Goal: Information Seeking & Learning: Learn about a topic

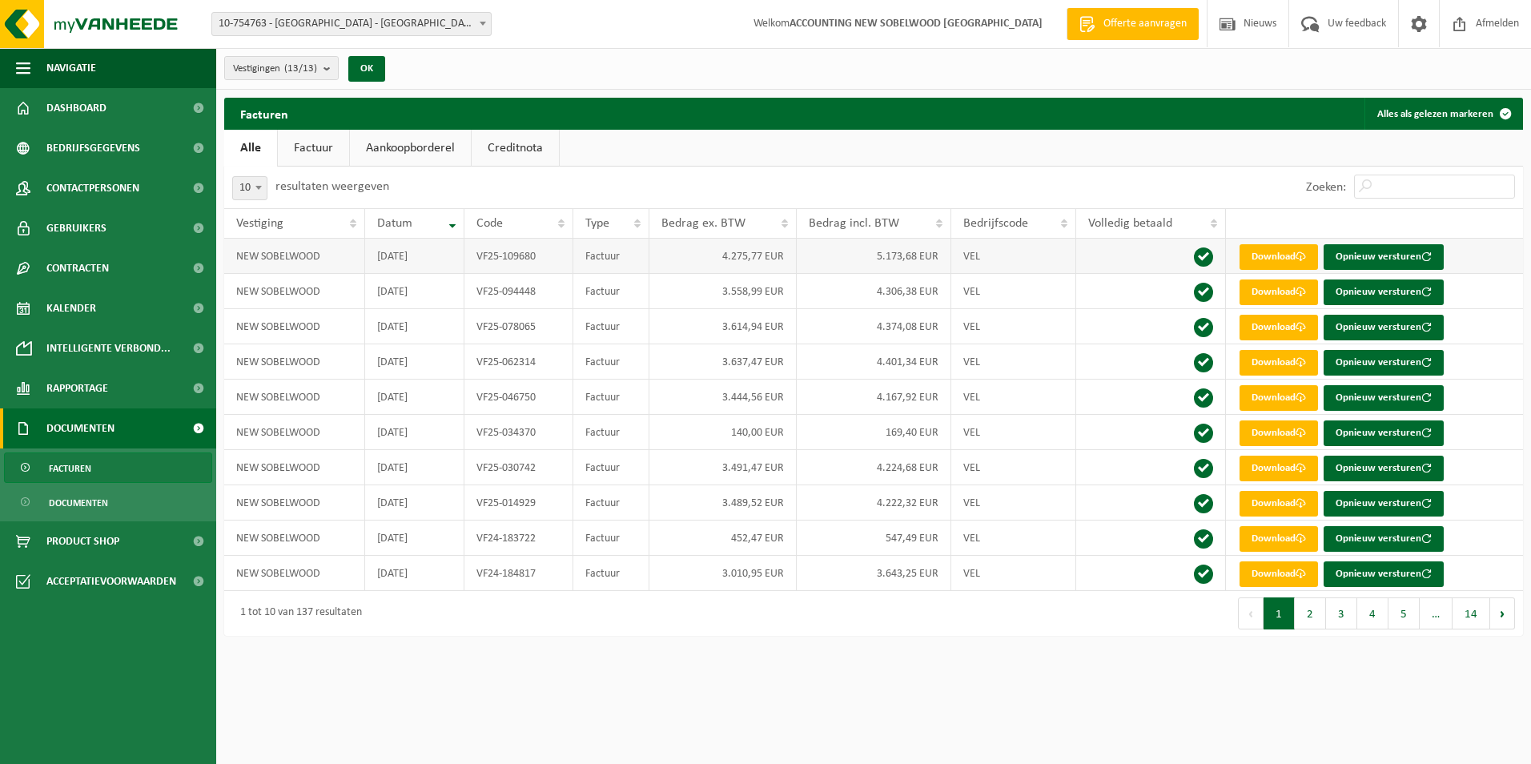
click at [716, 245] on td "4.275,77 EUR" at bounding box center [723, 256] width 147 height 35
click at [1289, 258] on link "Download" at bounding box center [1279, 257] width 78 height 26
click at [346, 14] on span "10-754763 - [GEOGRAPHIC_DATA] - [GEOGRAPHIC_DATA]" at bounding box center [351, 24] width 279 height 22
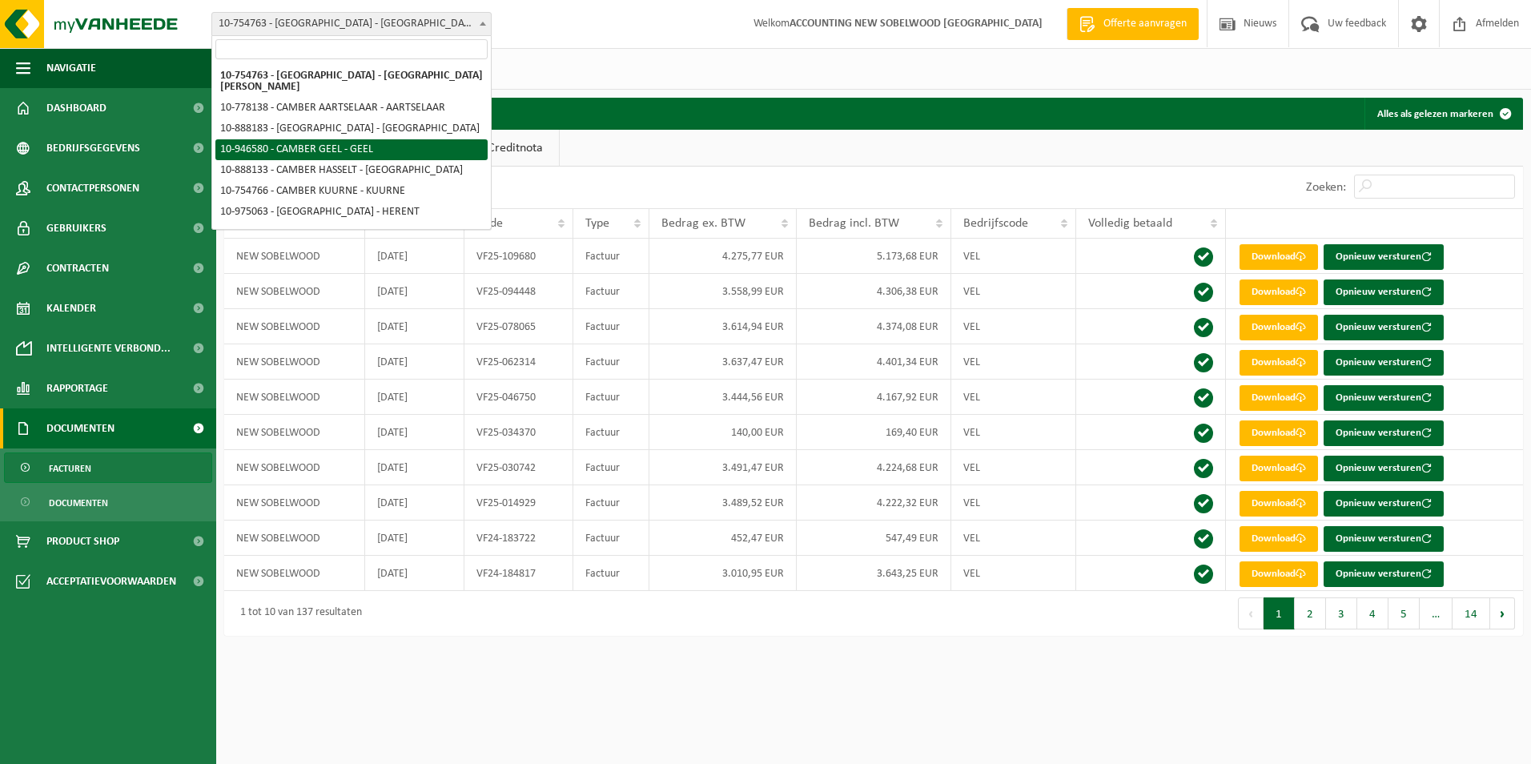
select select "141748"
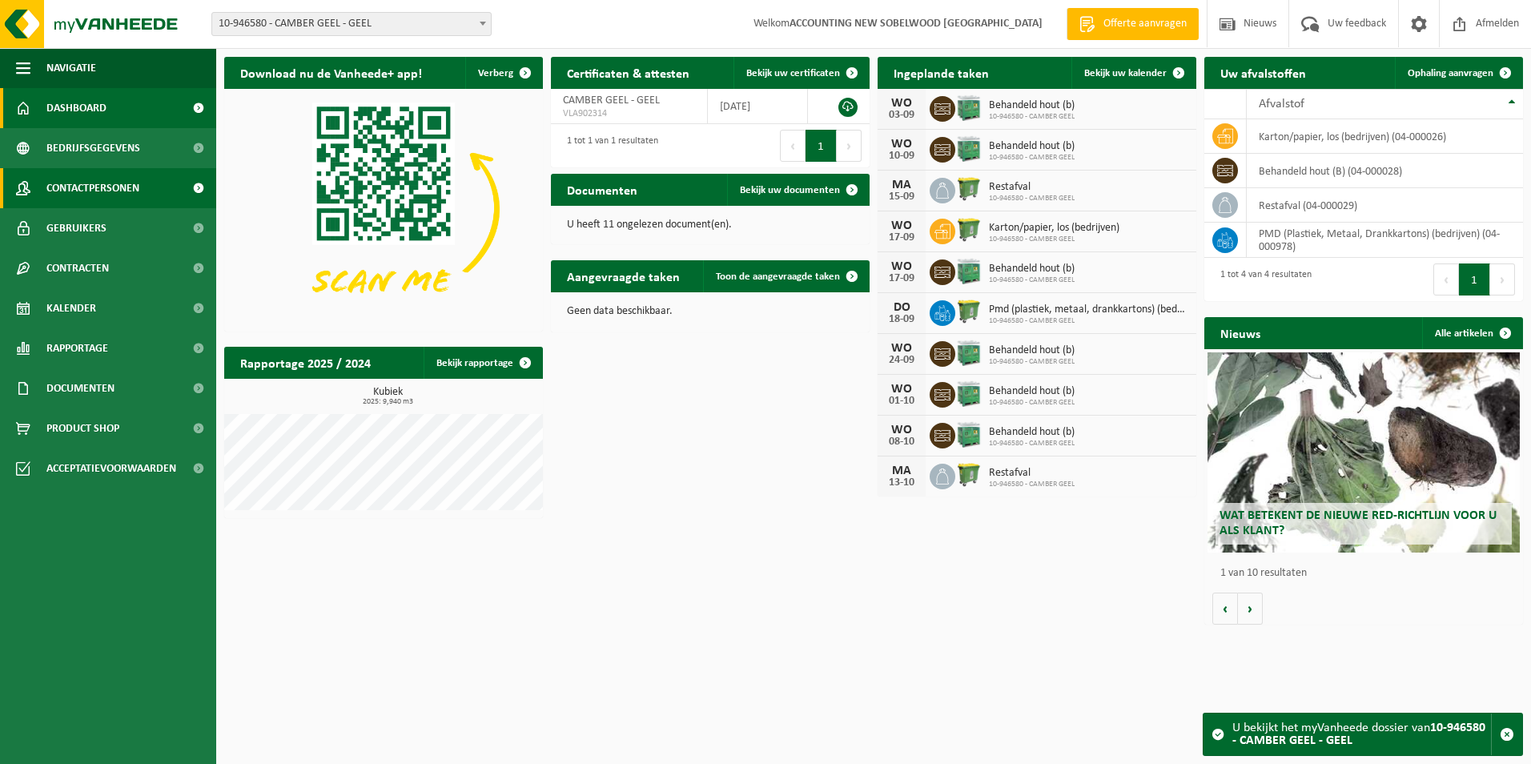
click at [106, 190] on span "Contactpersonen" at bounding box center [92, 188] width 93 height 40
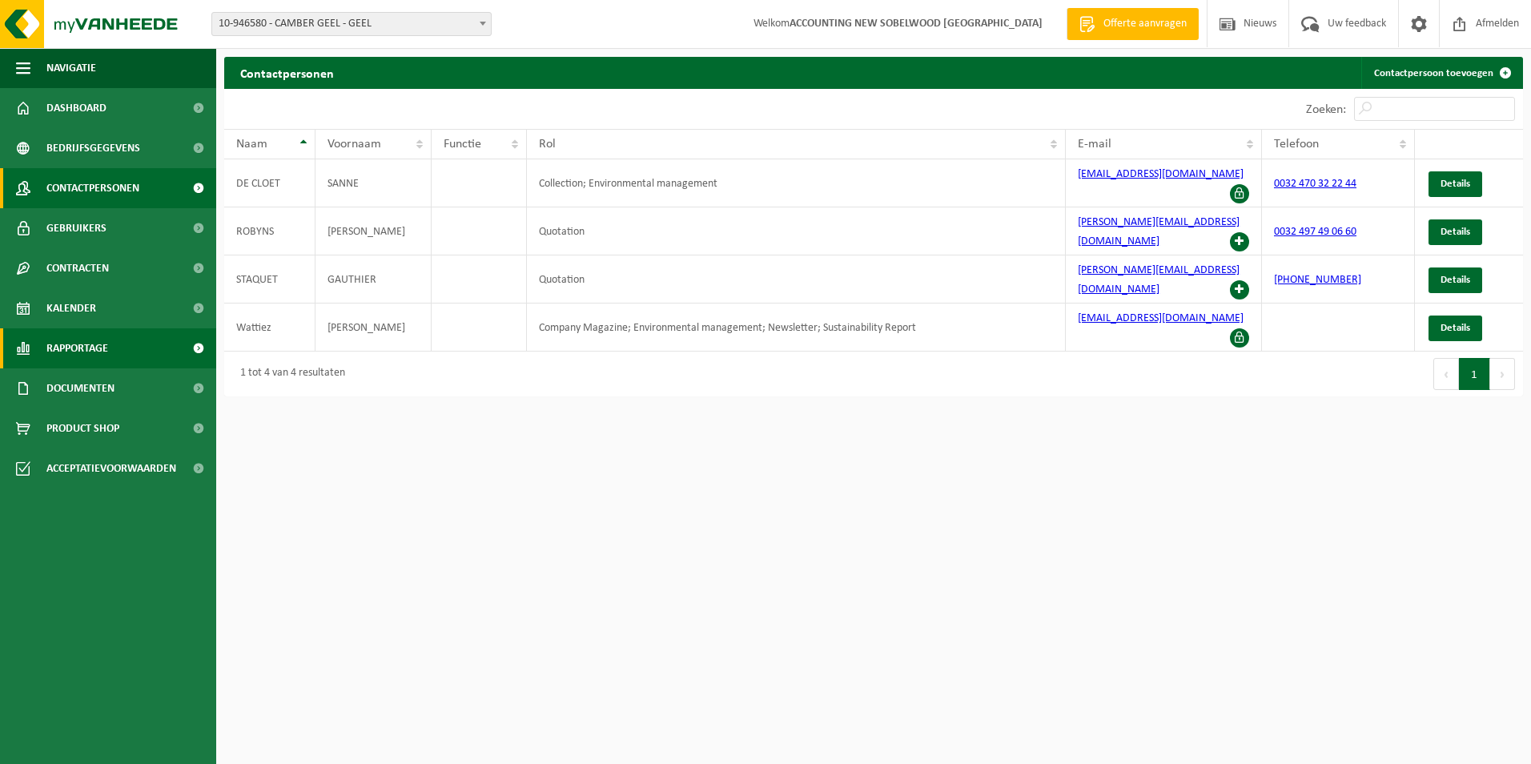
click at [90, 347] on span "Rapportage" at bounding box center [77, 348] width 62 height 40
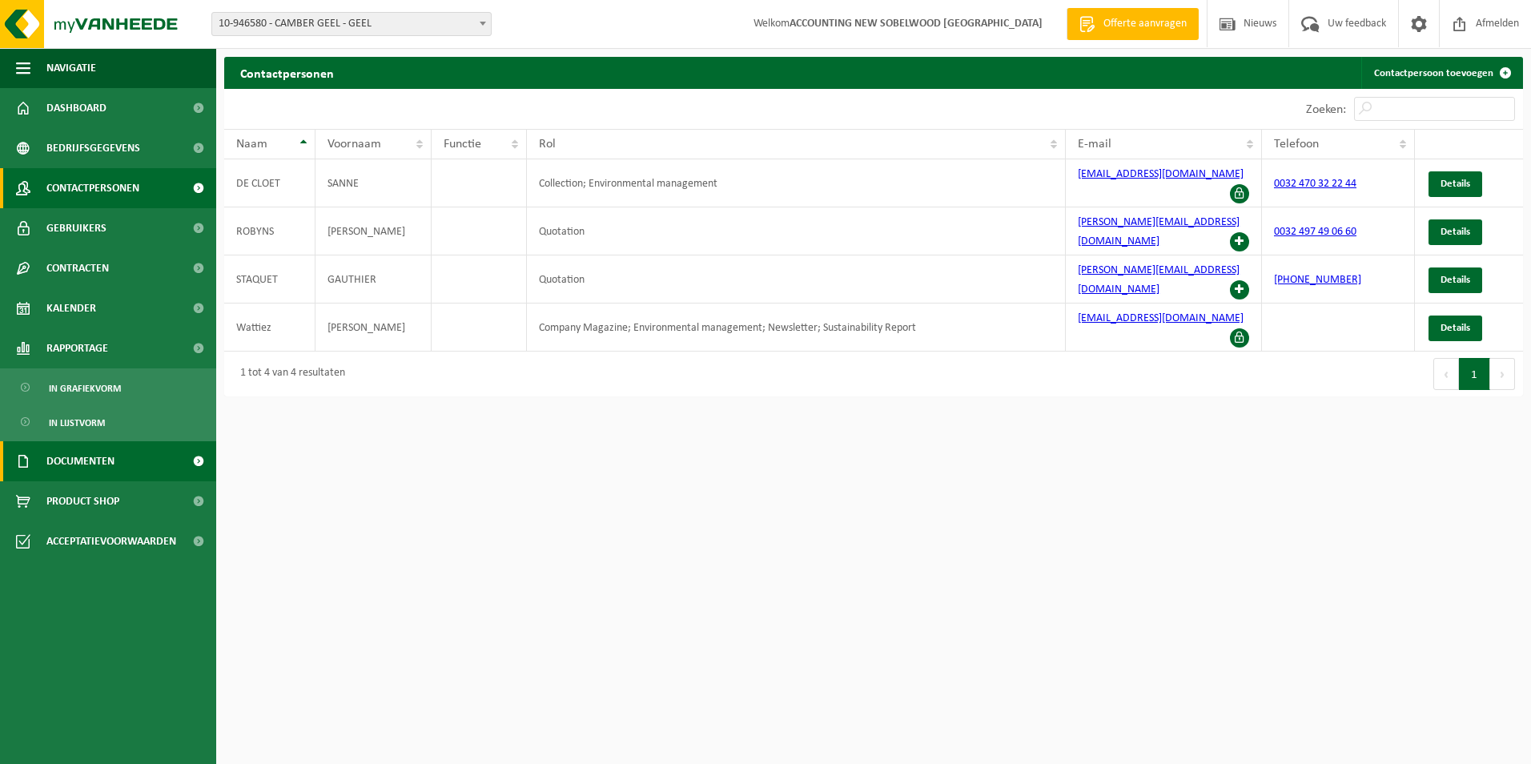
click at [78, 461] on span "Documenten" at bounding box center [80, 461] width 68 height 40
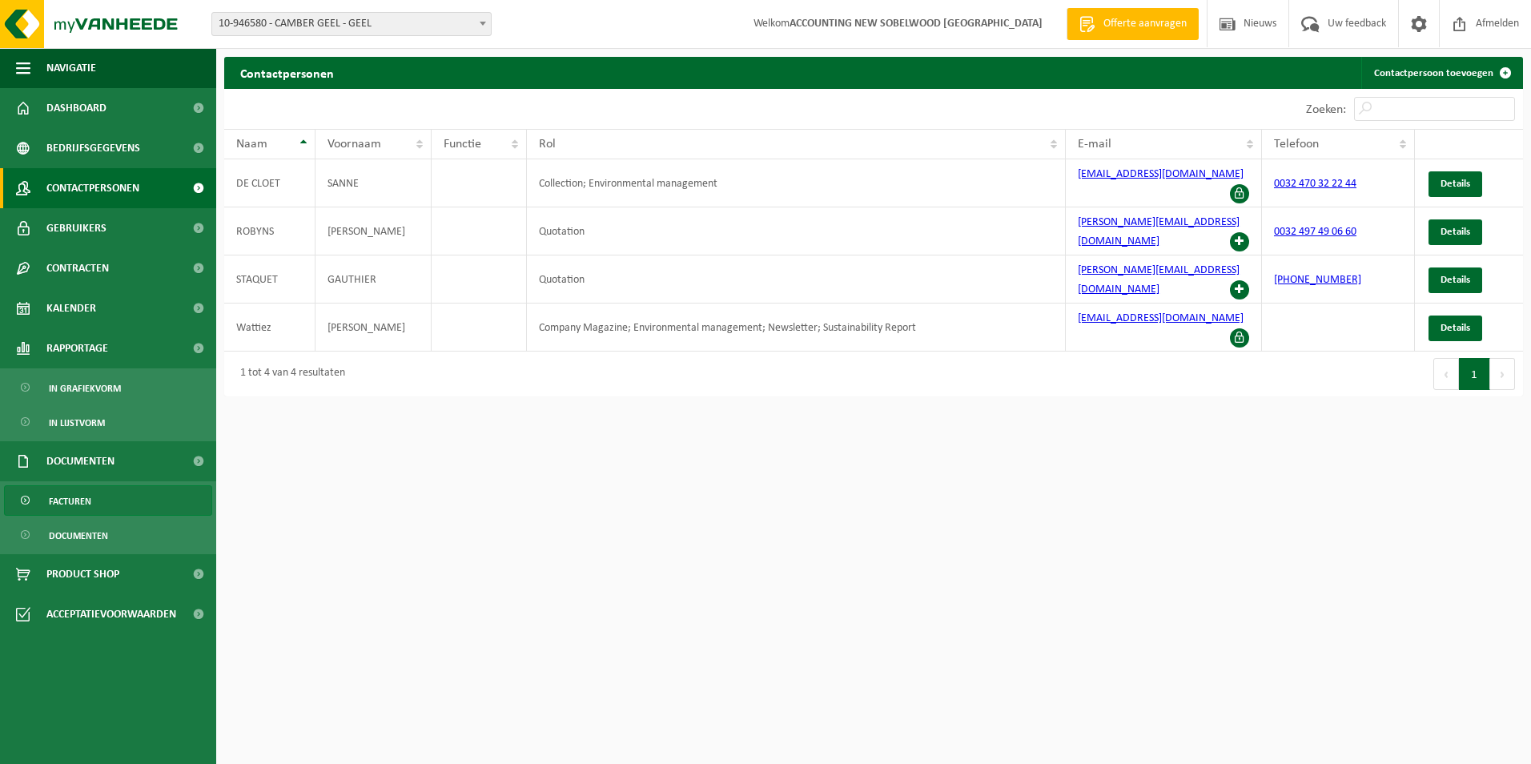
click at [80, 491] on span "Facturen" at bounding box center [70, 501] width 42 height 30
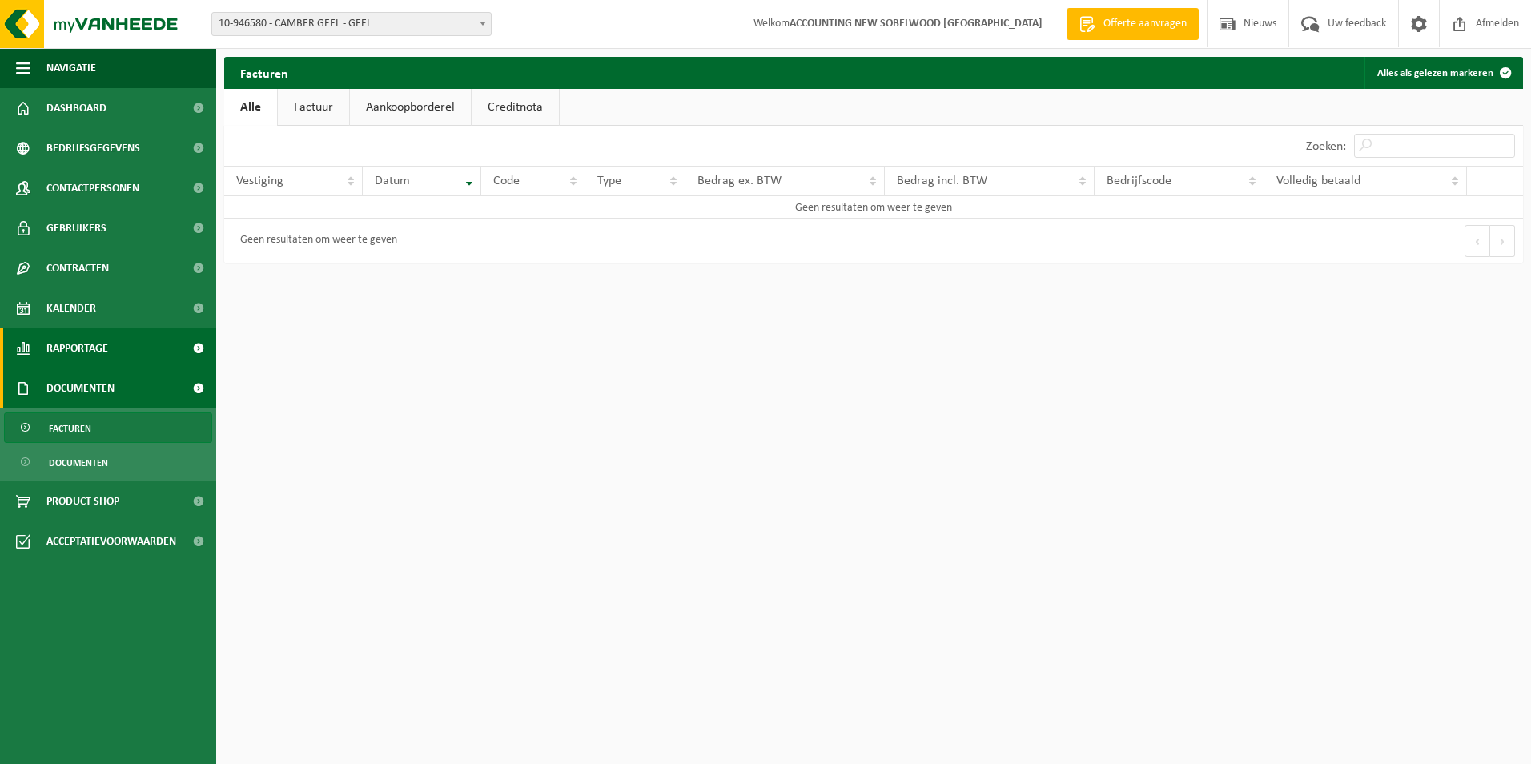
click at [84, 345] on span "Rapportage" at bounding box center [77, 348] width 62 height 40
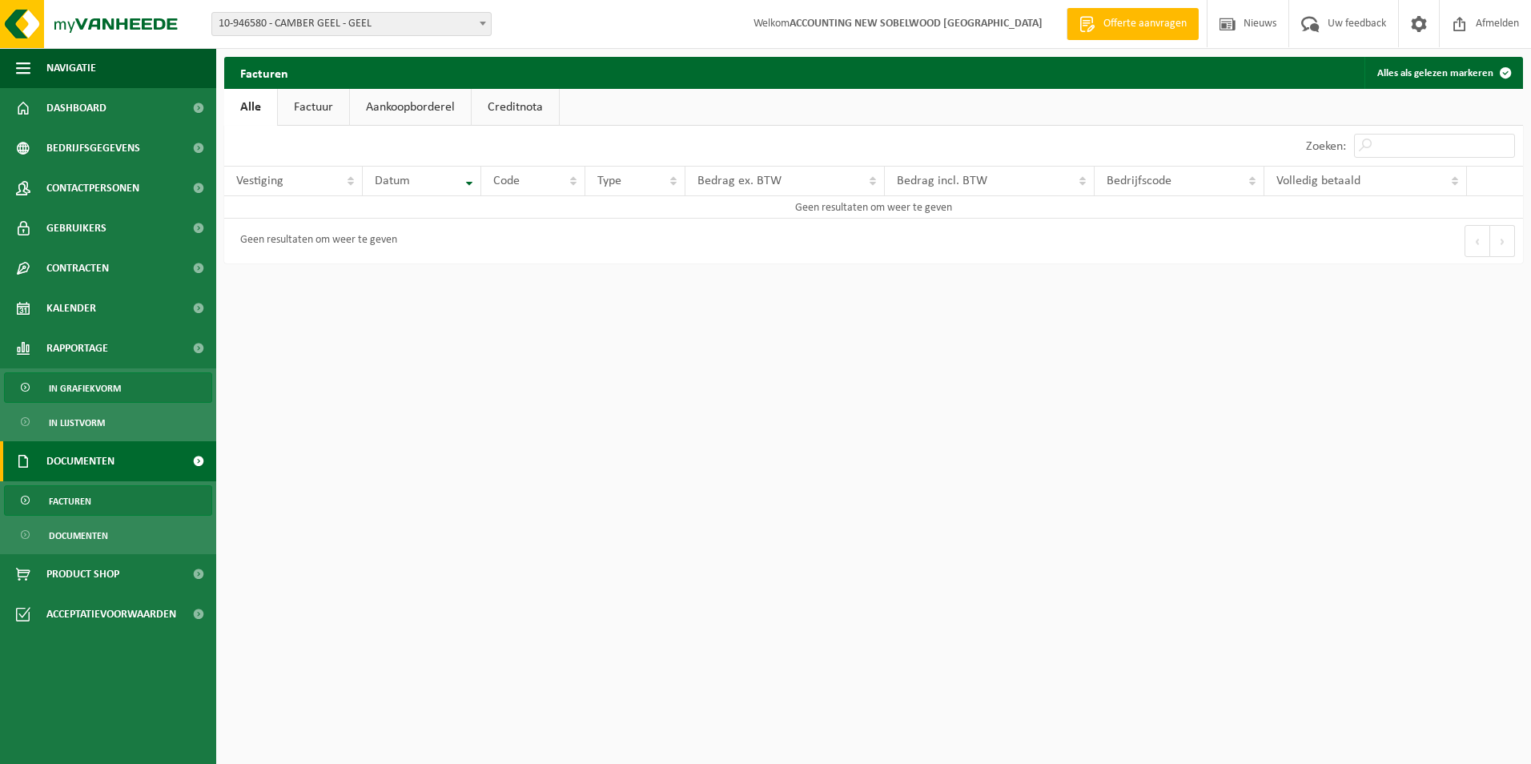
click at [74, 388] on span "In grafiekvorm" at bounding box center [85, 388] width 72 height 30
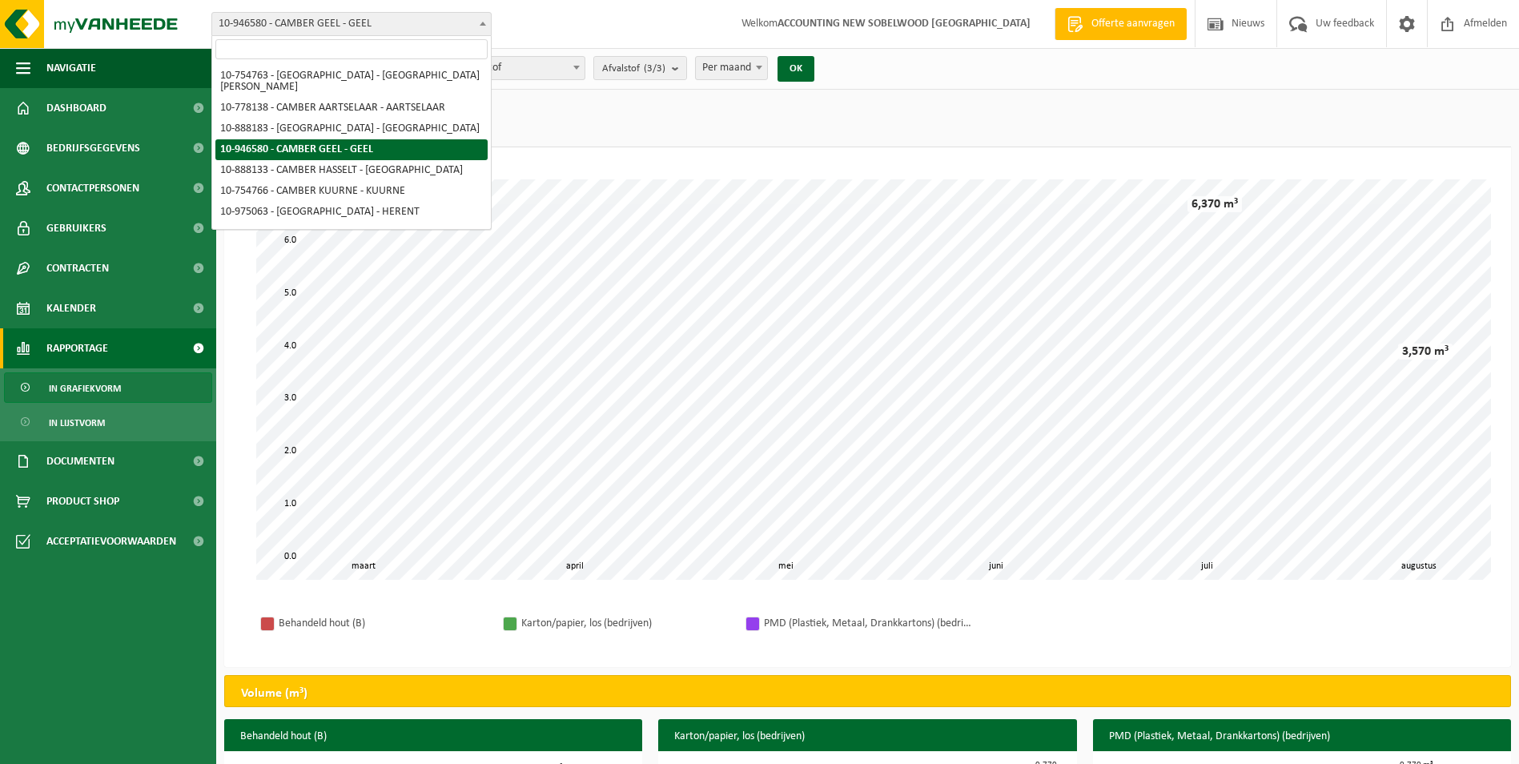
click at [357, 25] on span "10-946580 - CAMBER GEEL - GEEL" at bounding box center [351, 24] width 279 height 22
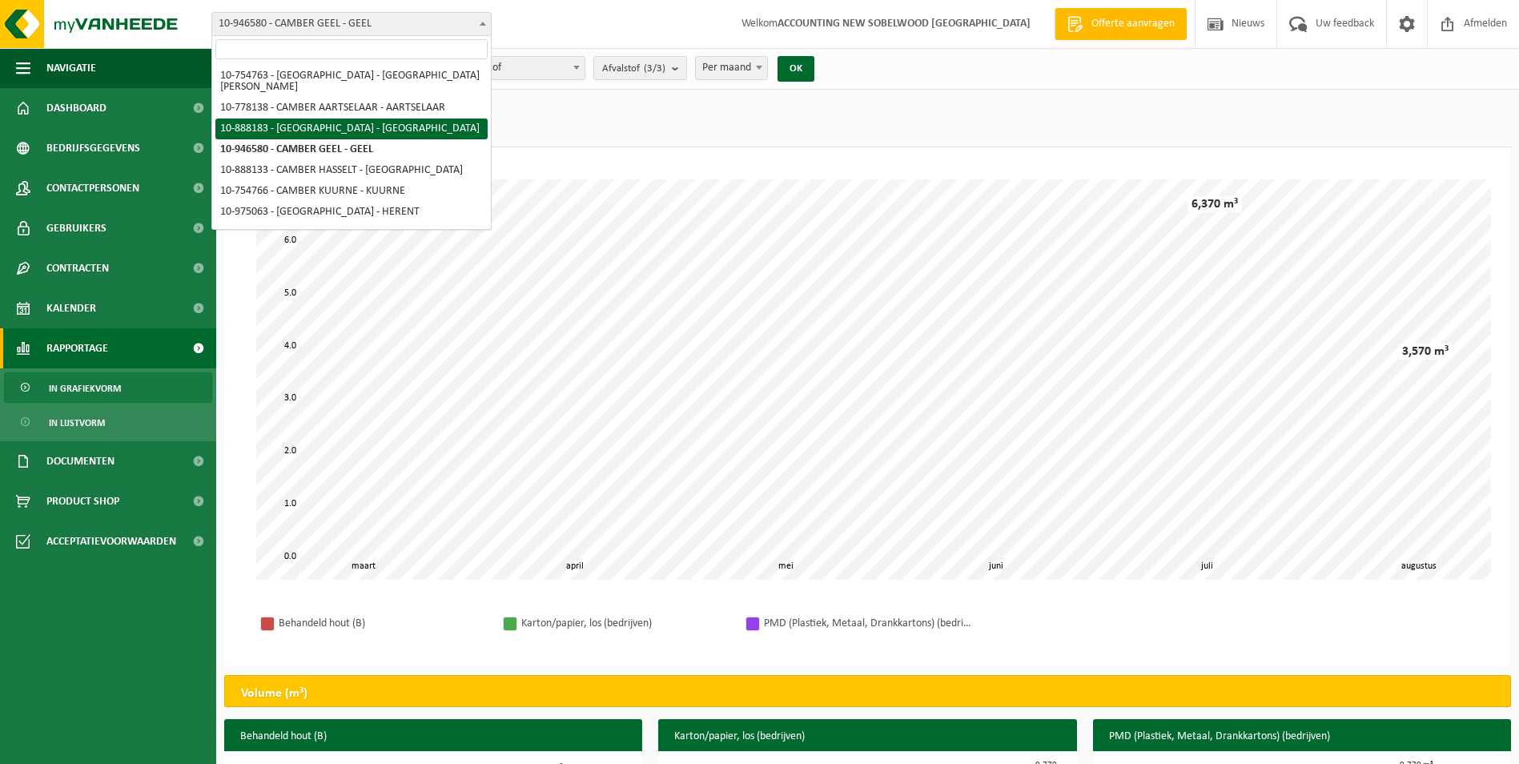
select select "113383"
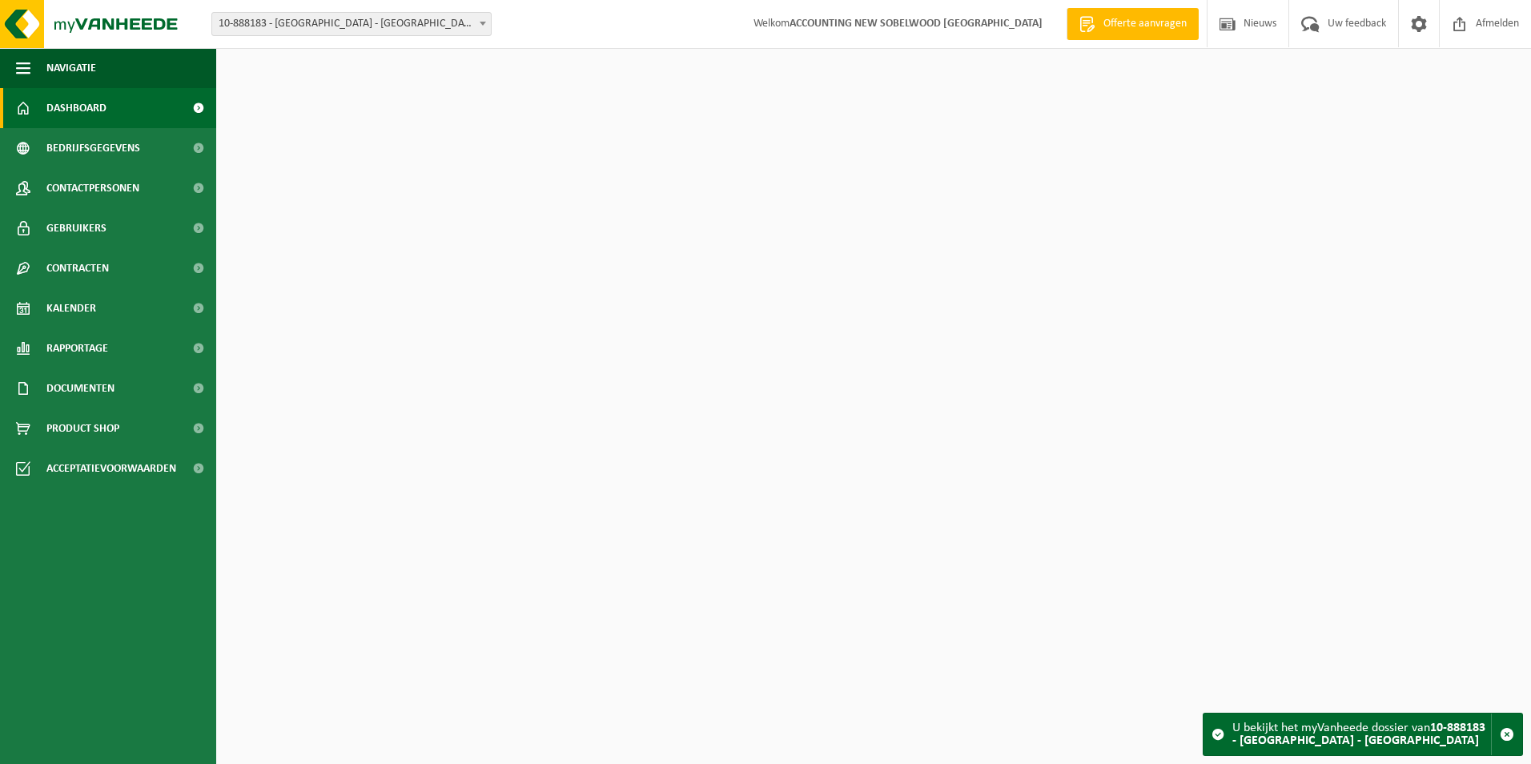
click at [364, 26] on span "10-888183 - [GEOGRAPHIC_DATA] - [GEOGRAPHIC_DATA]" at bounding box center [351, 24] width 279 height 22
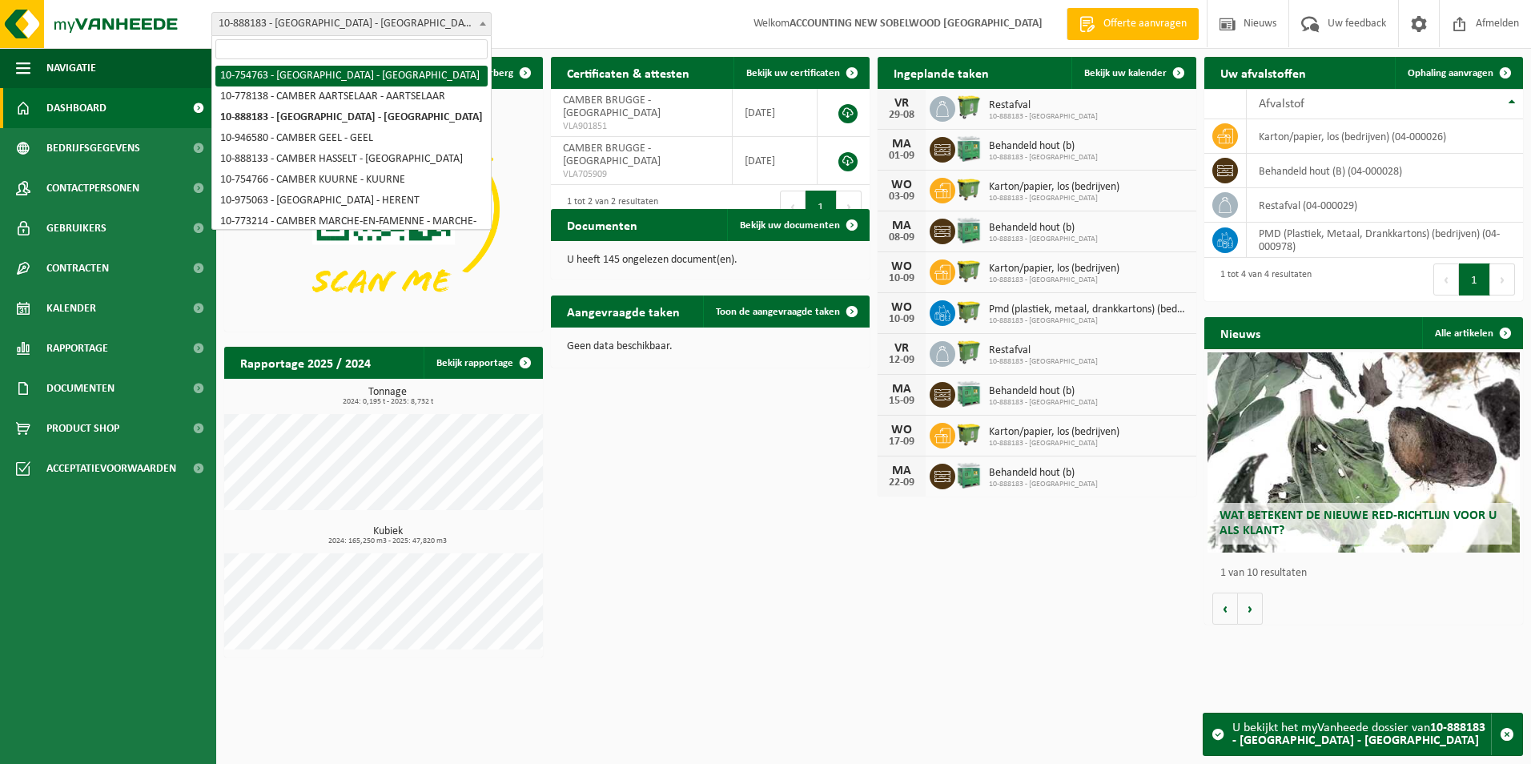
select select "23538"
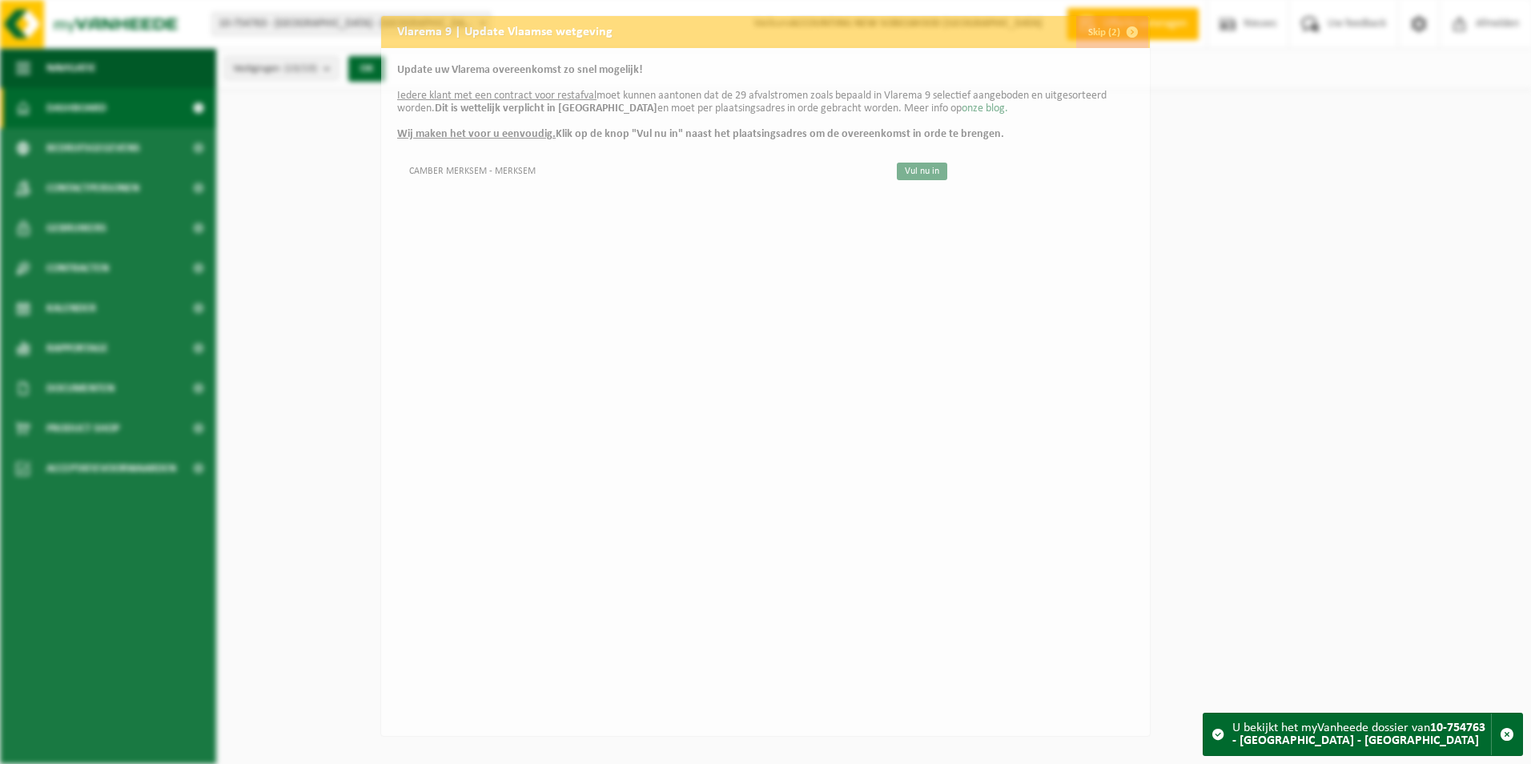
click at [386, 21] on h2 "Vlarema 9 | Update Vlaamse wetgeving" at bounding box center [504, 31] width 247 height 30
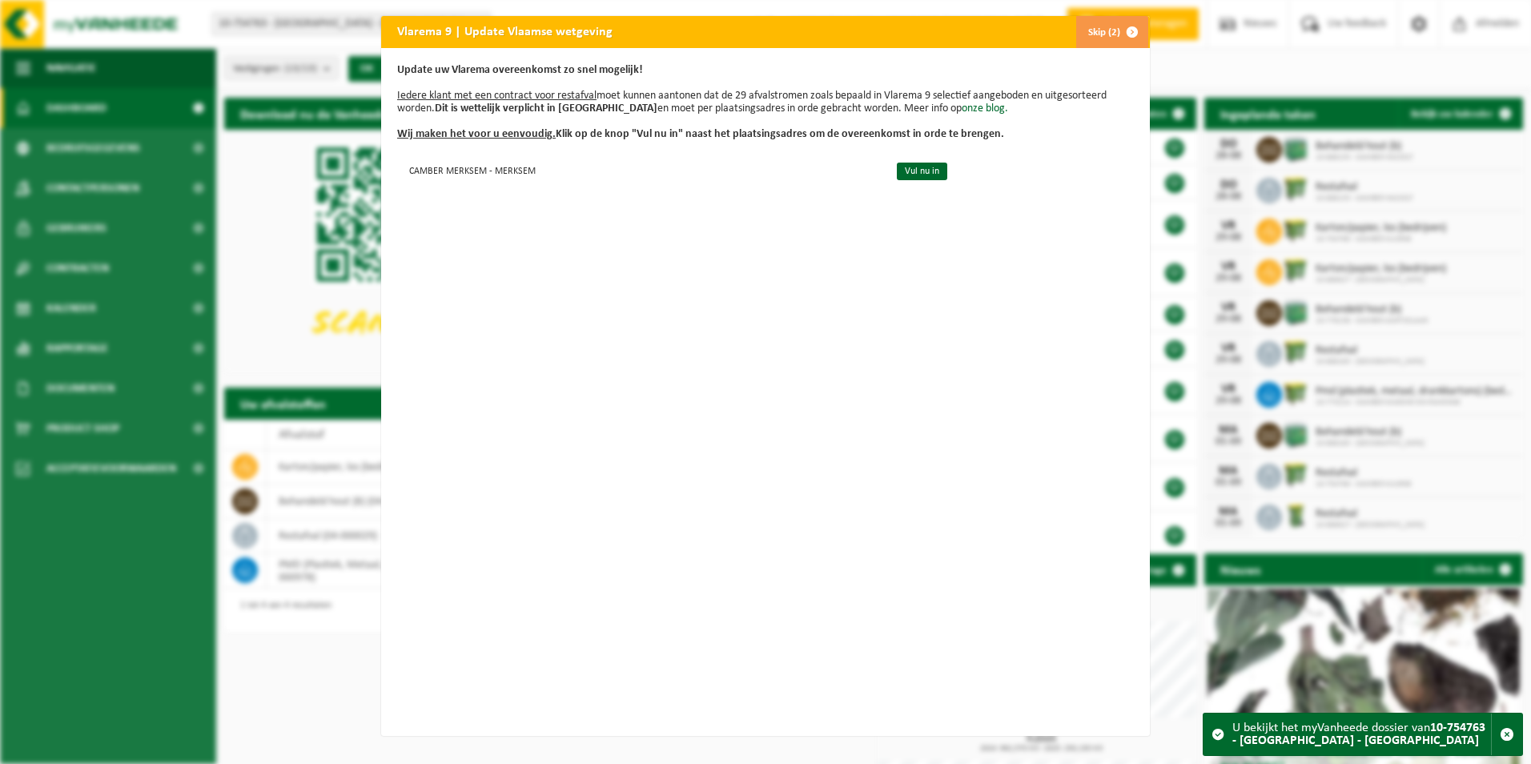
click at [1108, 30] on button "Skip (2)" at bounding box center [1112, 32] width 73 height 32
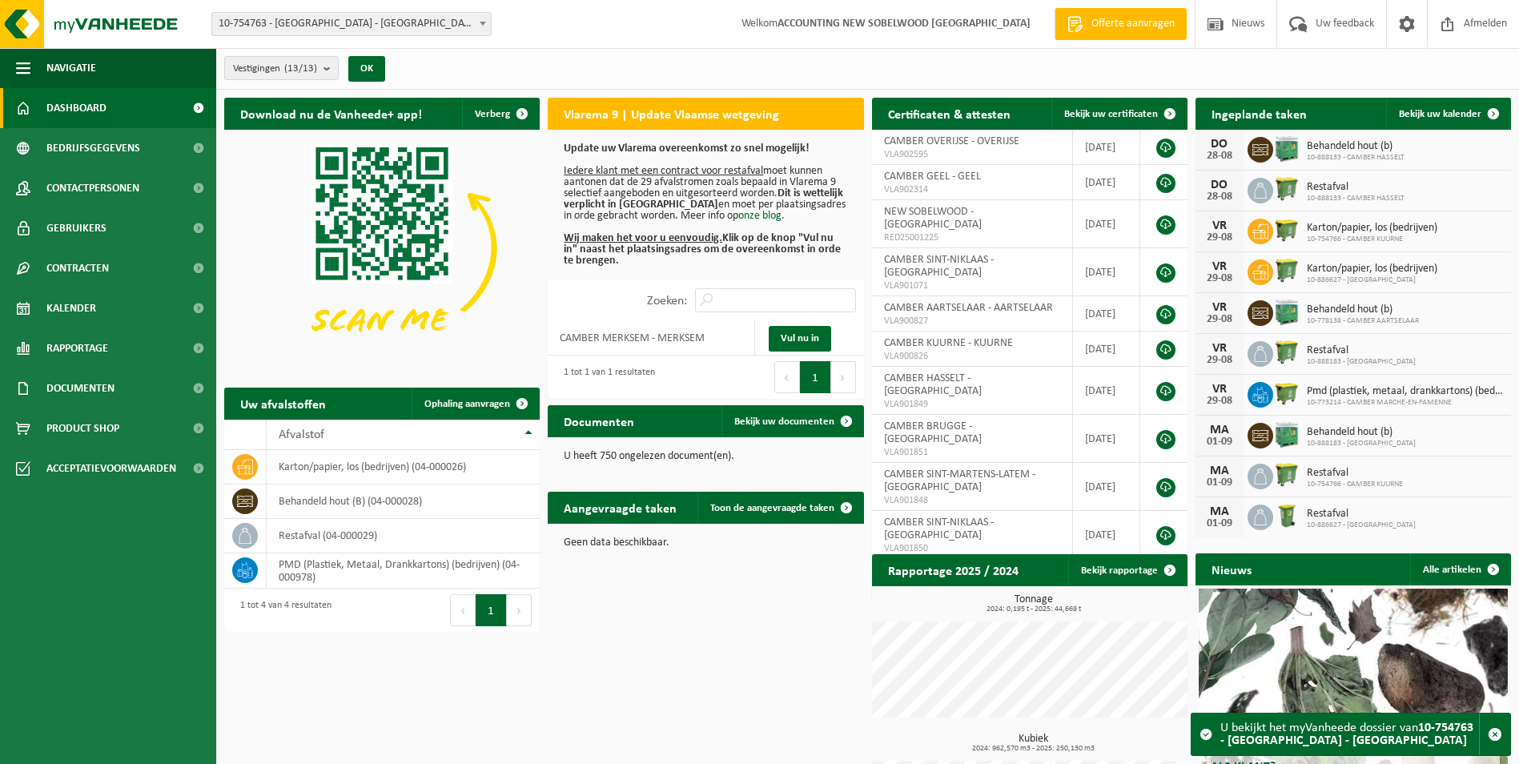
click at [358, 16] on span "10-754763 - [GEOGRAPHIC_DATA] - [GEOGRAPHIC_DATA]" at bounding box center [351, 24] width 279 height 22
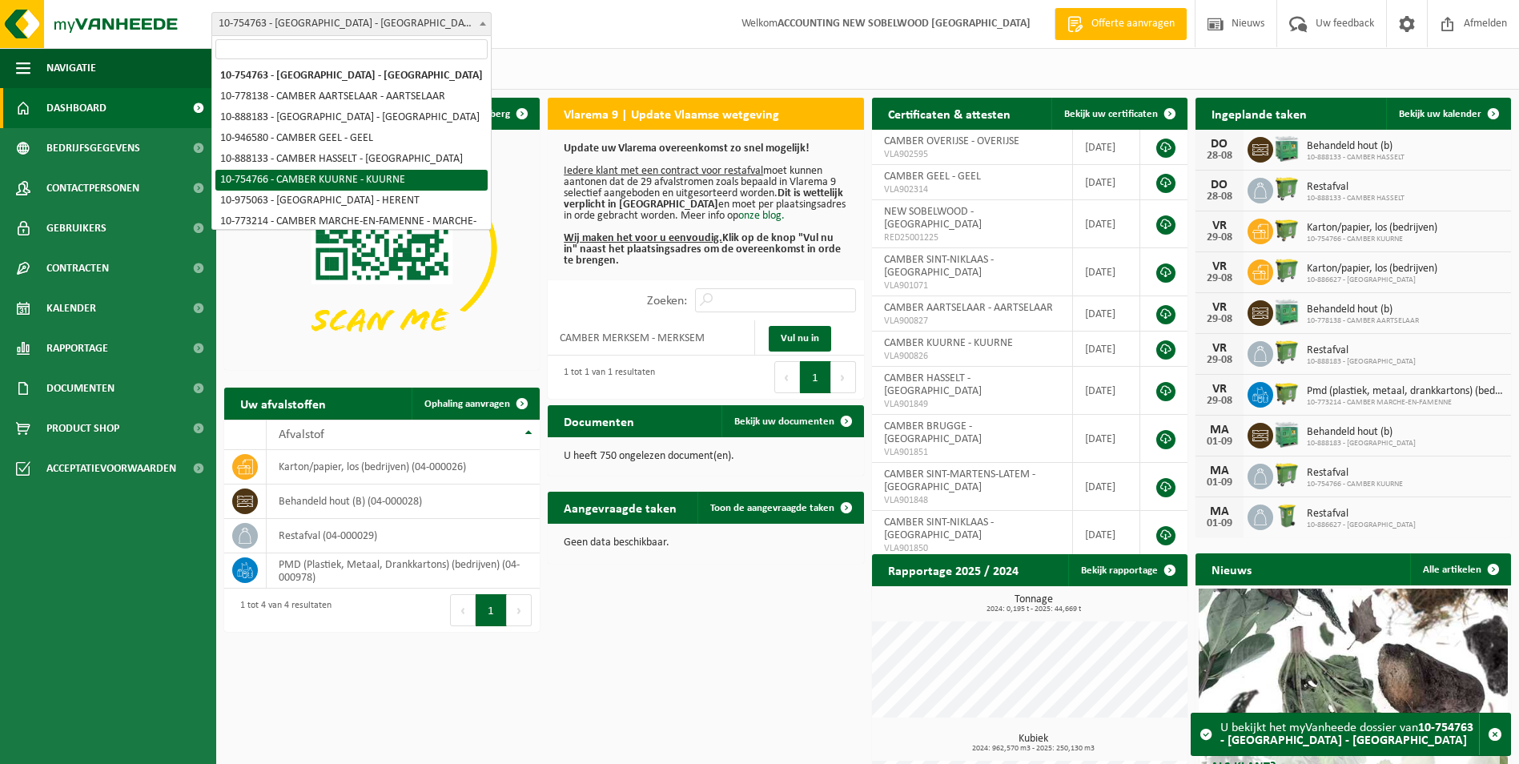
select select "23539"
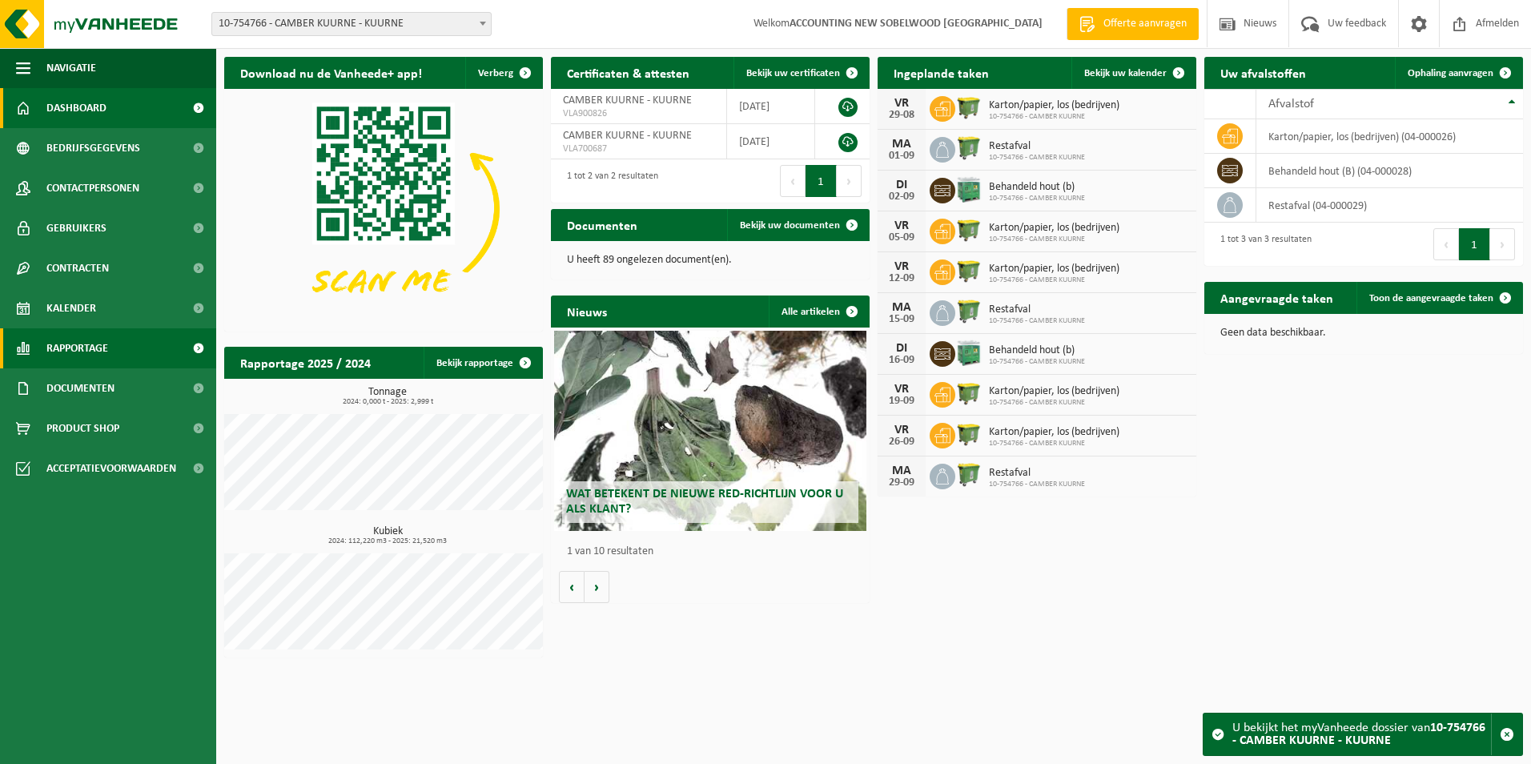
click at [90, 346] on span "Rapportage" at bounding box center [77, 348] width 62 height 40
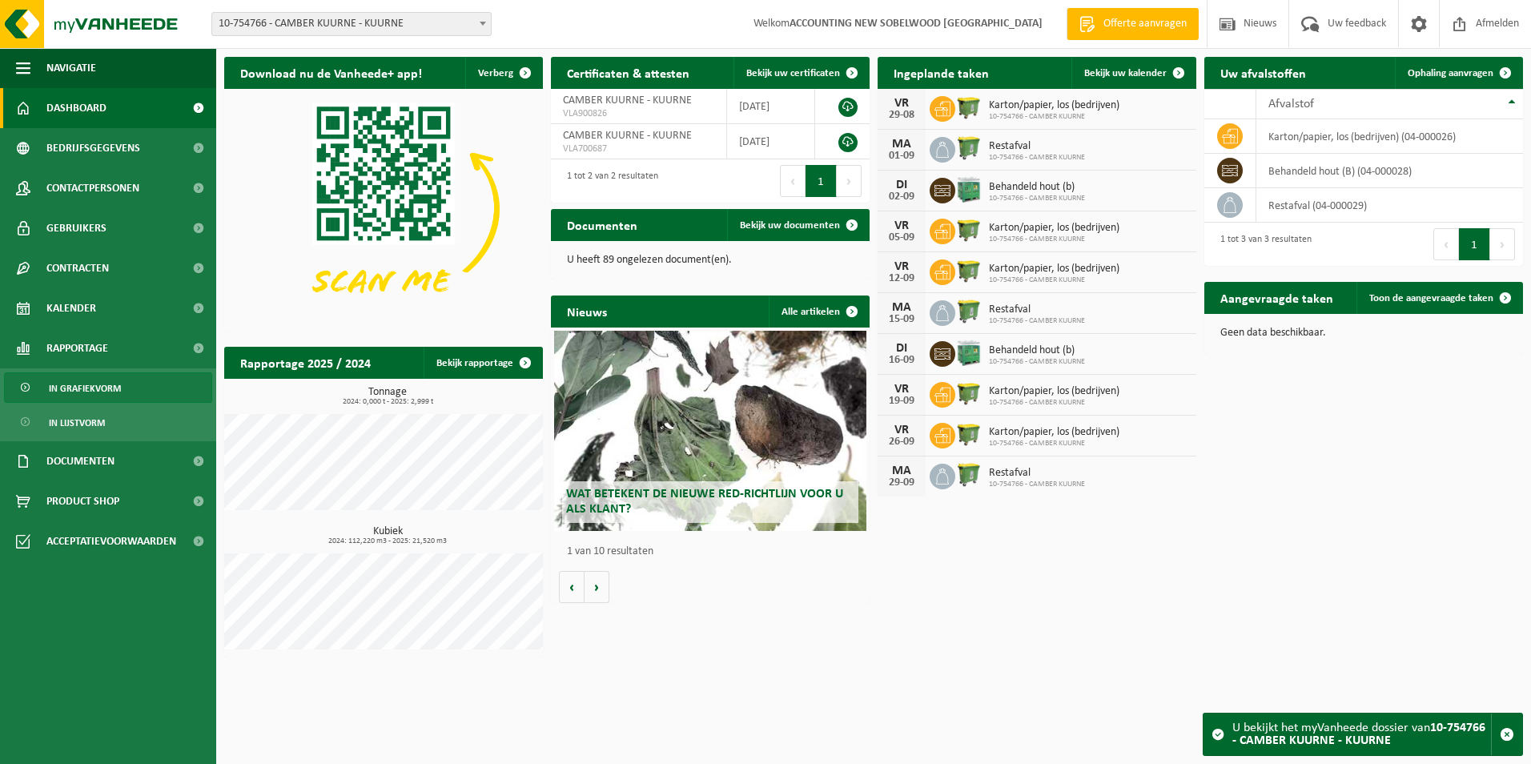
click at [127, 389] on link "In grafiekvorm" at bounding box center [108, 387] width 208 height 30
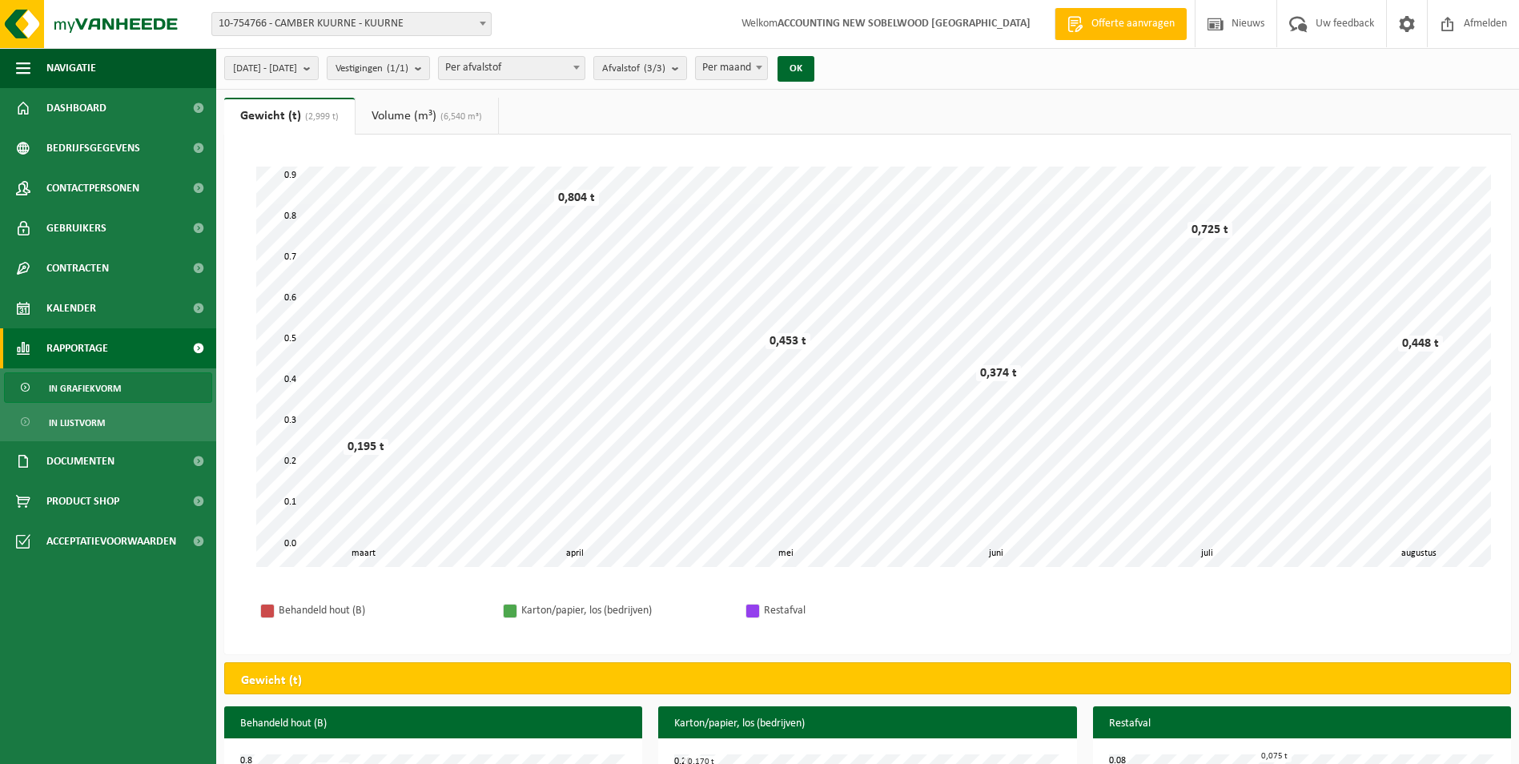
click at [332, 17] on span "10-754766 - CAMBER KUURNE - KUURNE" at bounding box center [351, 24] width 279 height 22
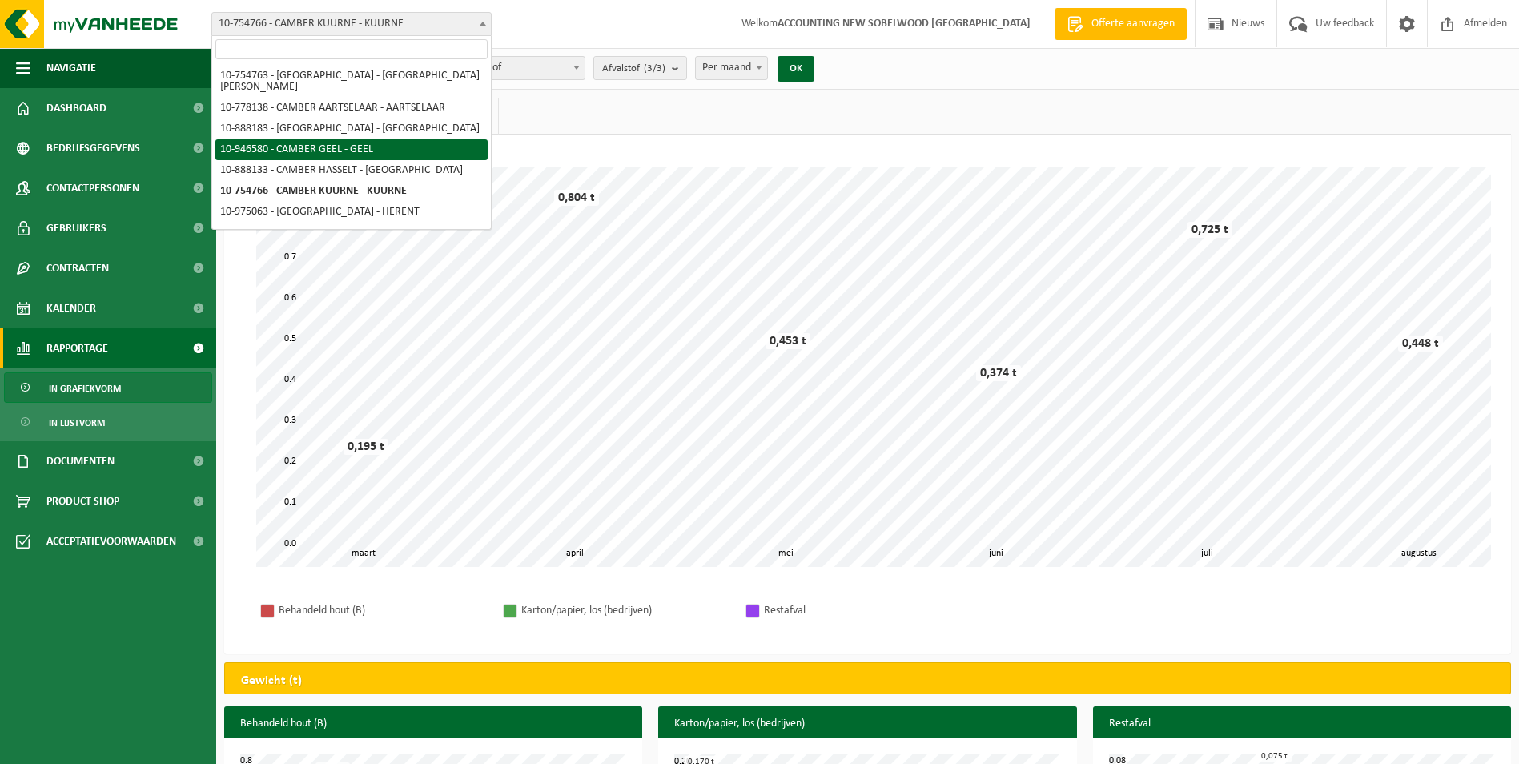
select select "141748"
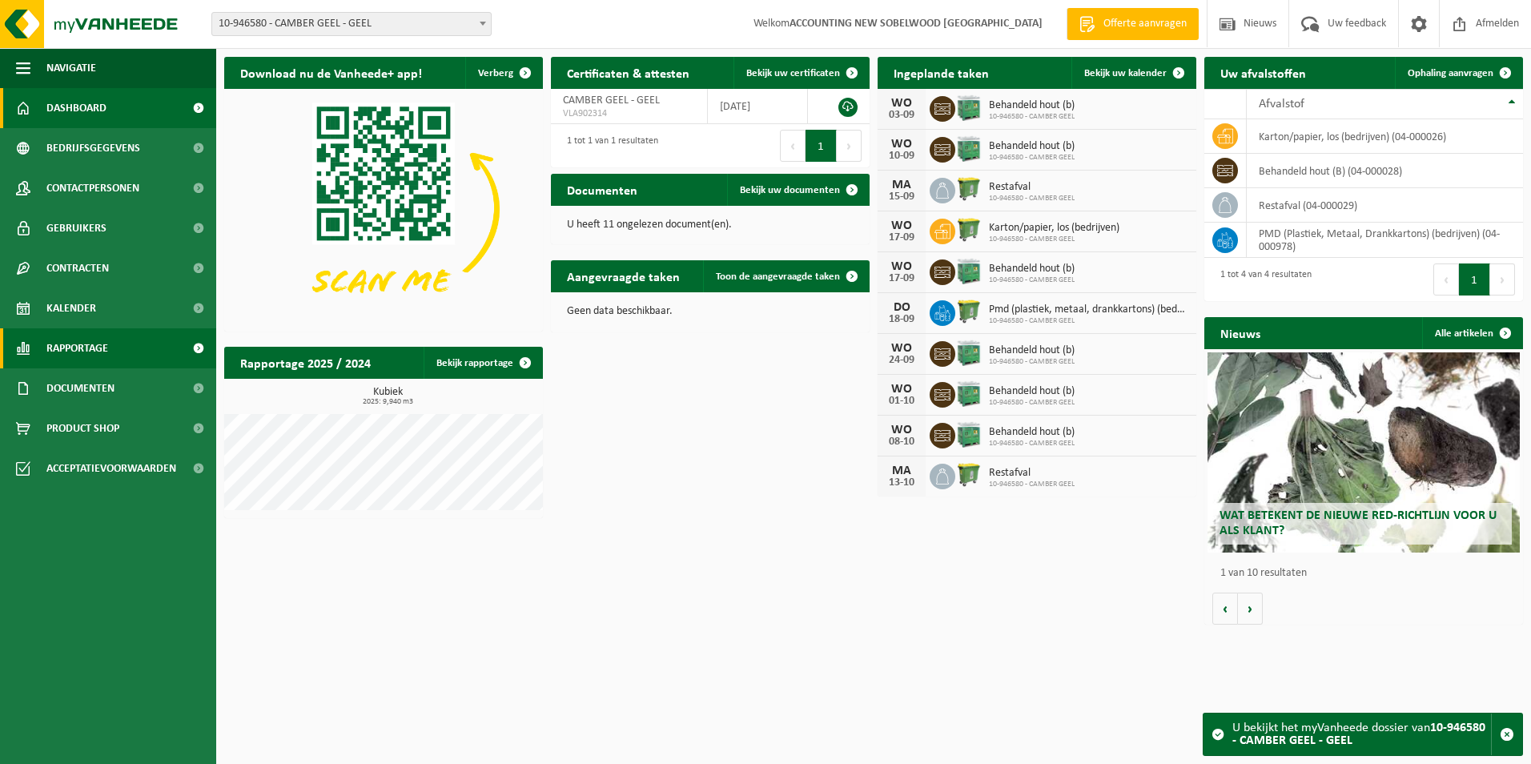
click at [102, 332] on span "Rapportage" at bounding box center [77, 348] width 62 height 40
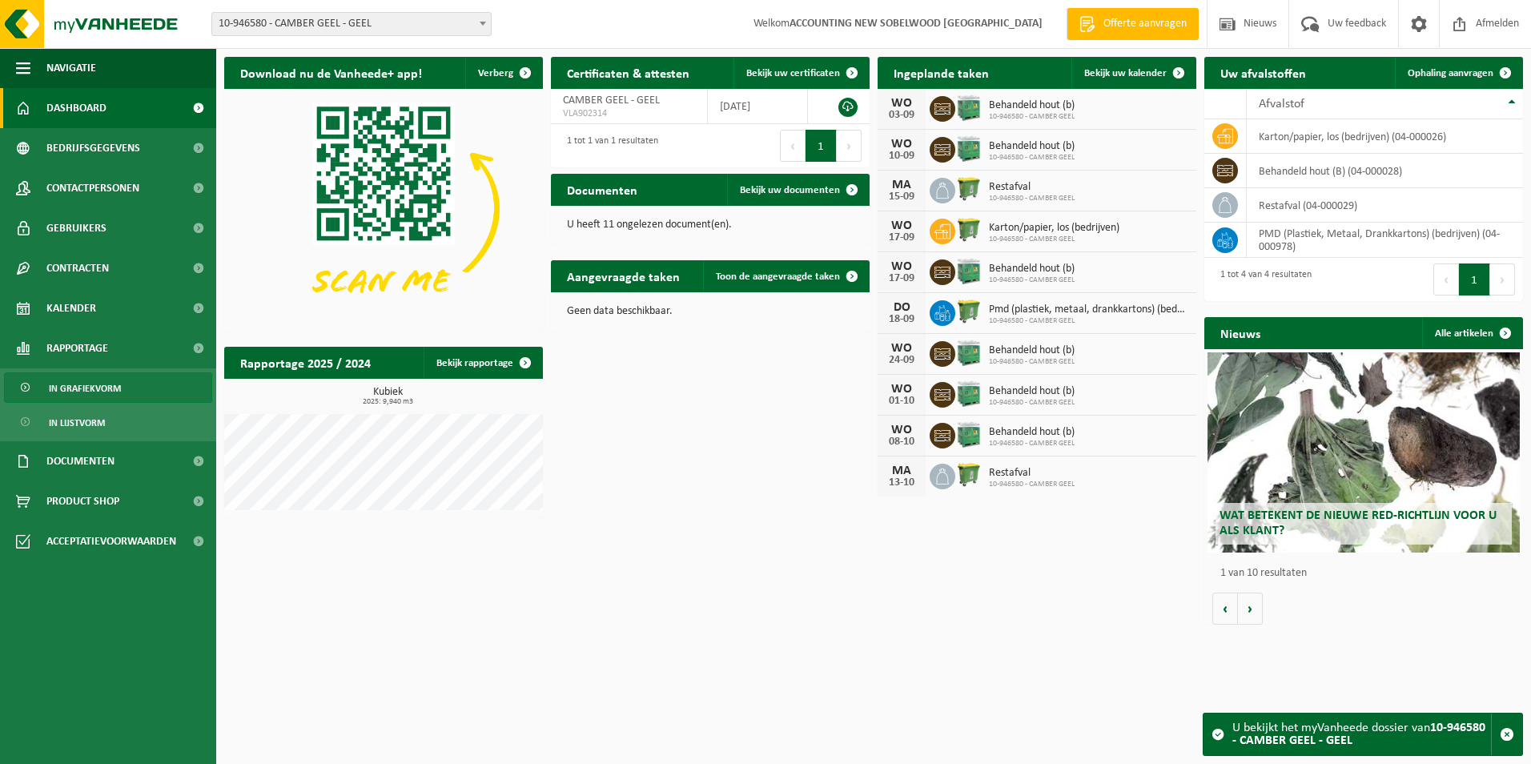
click at [99, 384] on span "In grafiekvorm" at bounding box center [85, 388] width 72 height 30
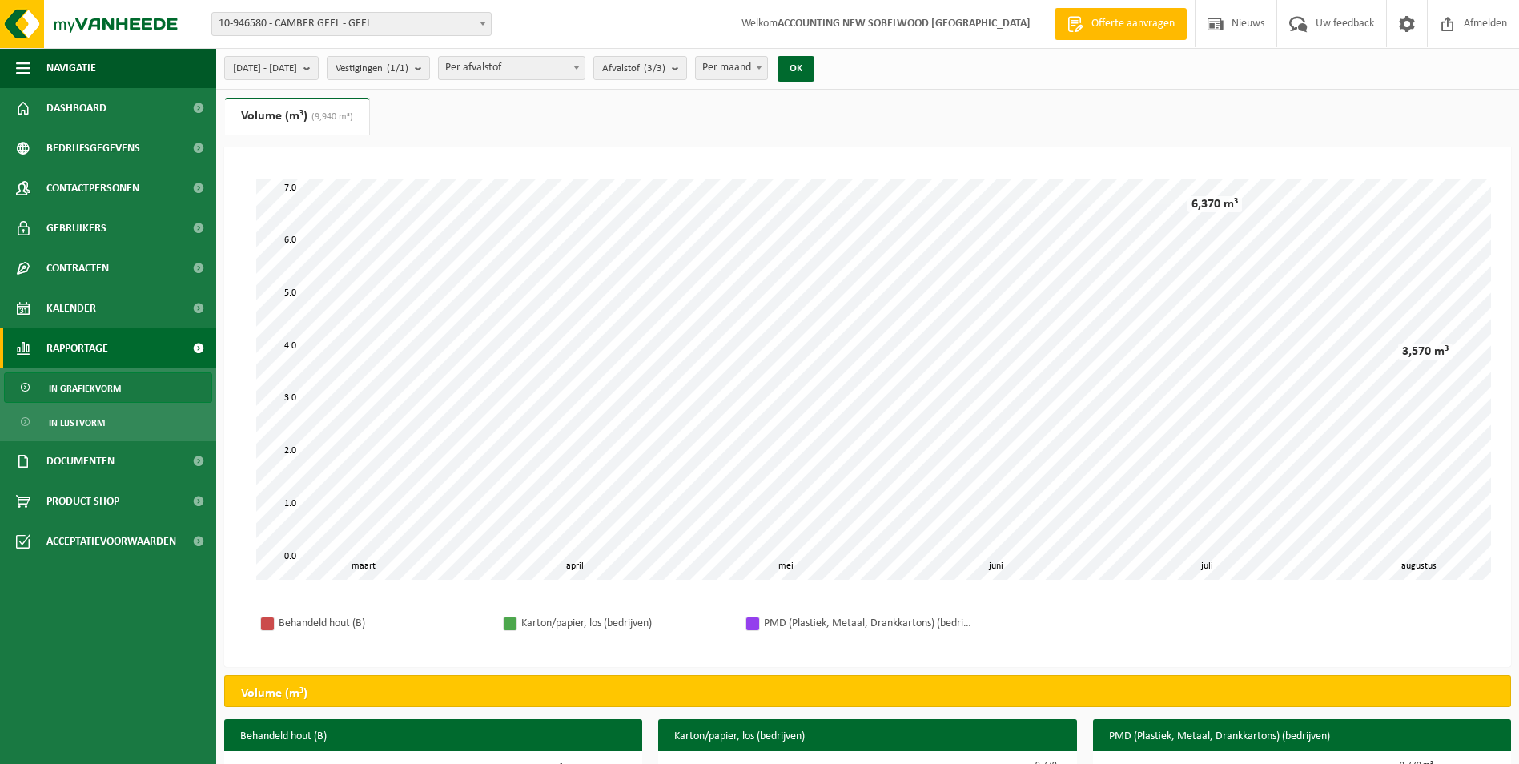
click at [310, 23] on span "10-946580 - CAMBER GEEL - GEEL" at bounding box center [351, 24] width 279 height 22
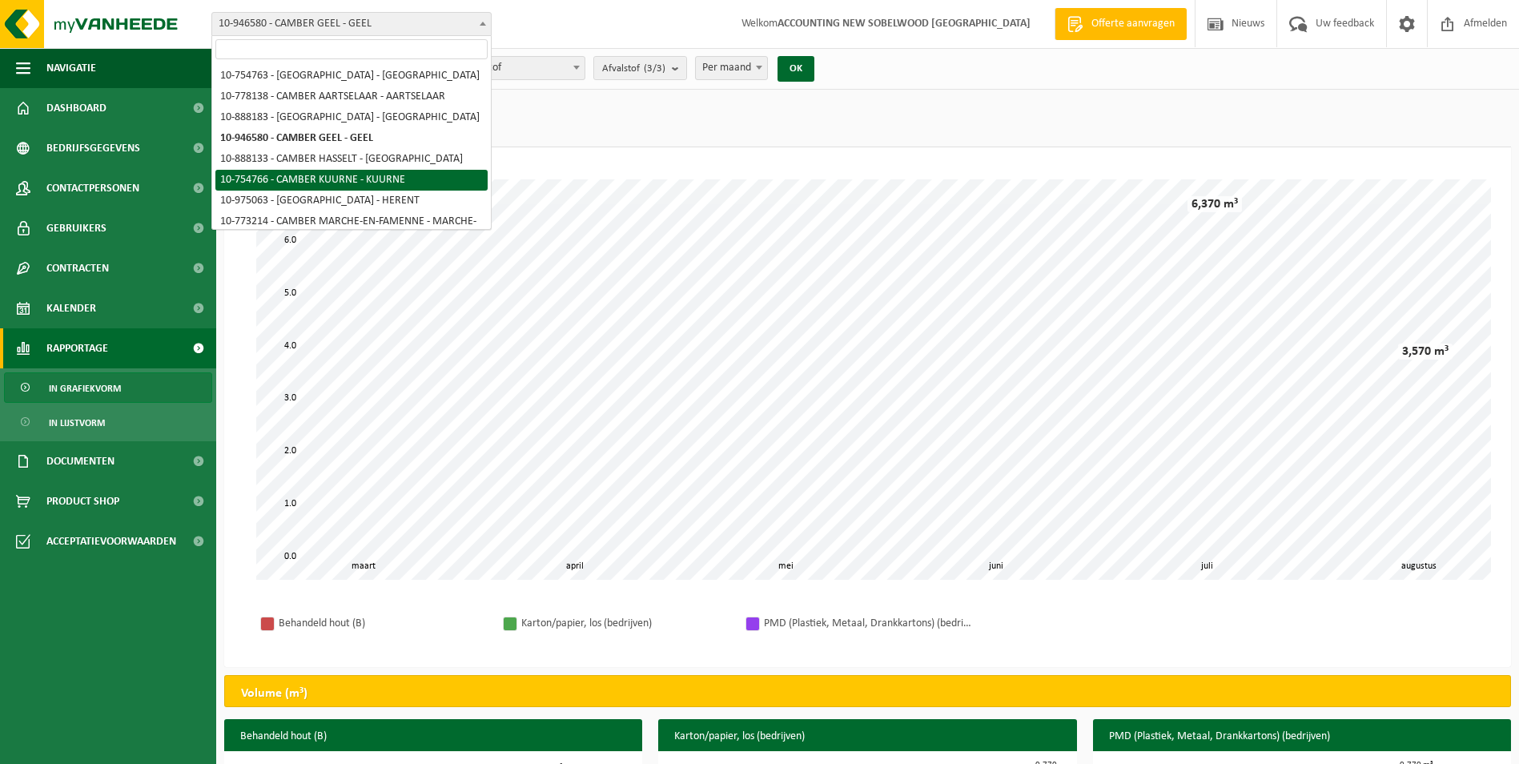
select select "23539"
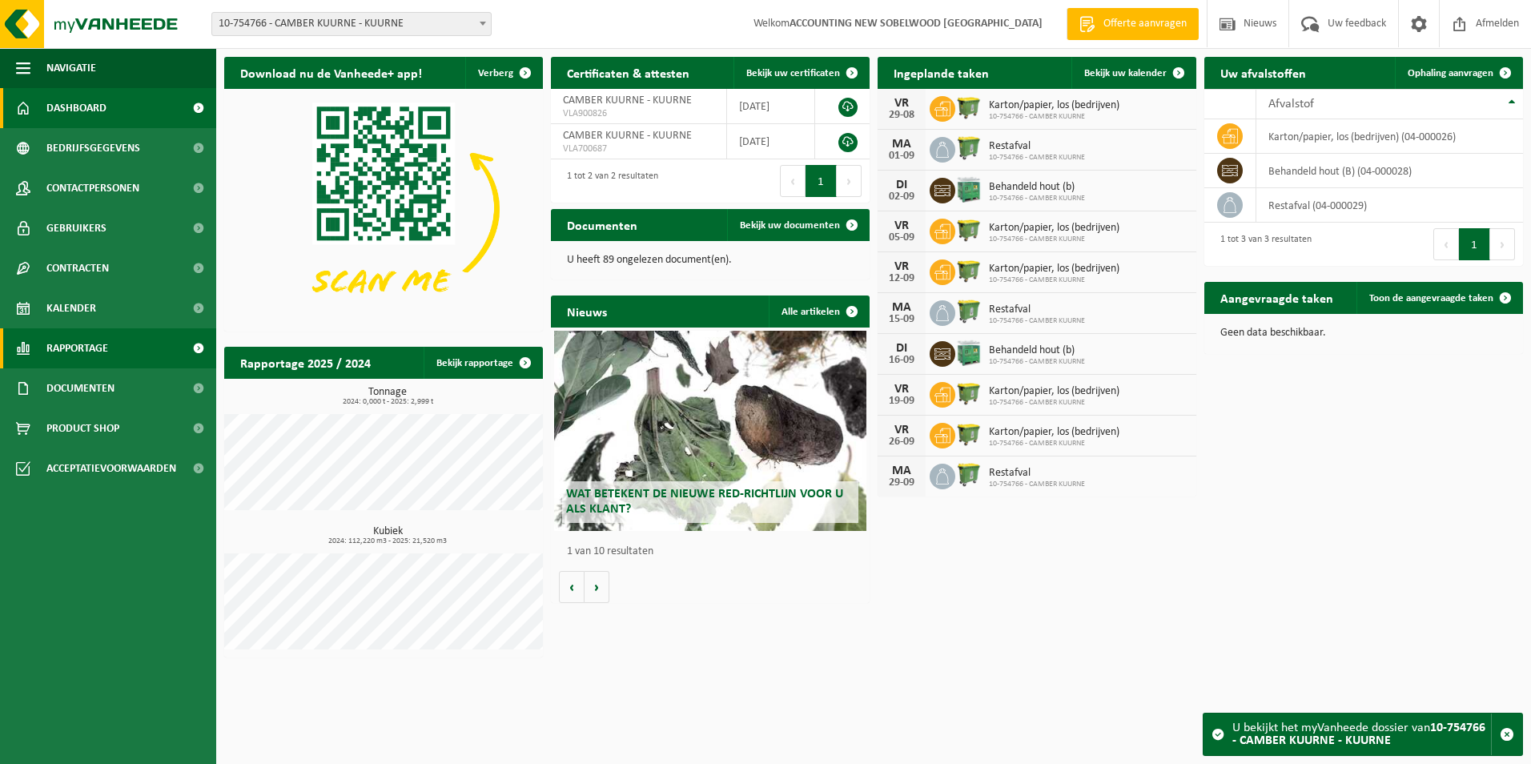
click at [102, 349] on span "Rapportage" at bounding box center [77, 348] width 62 height 40
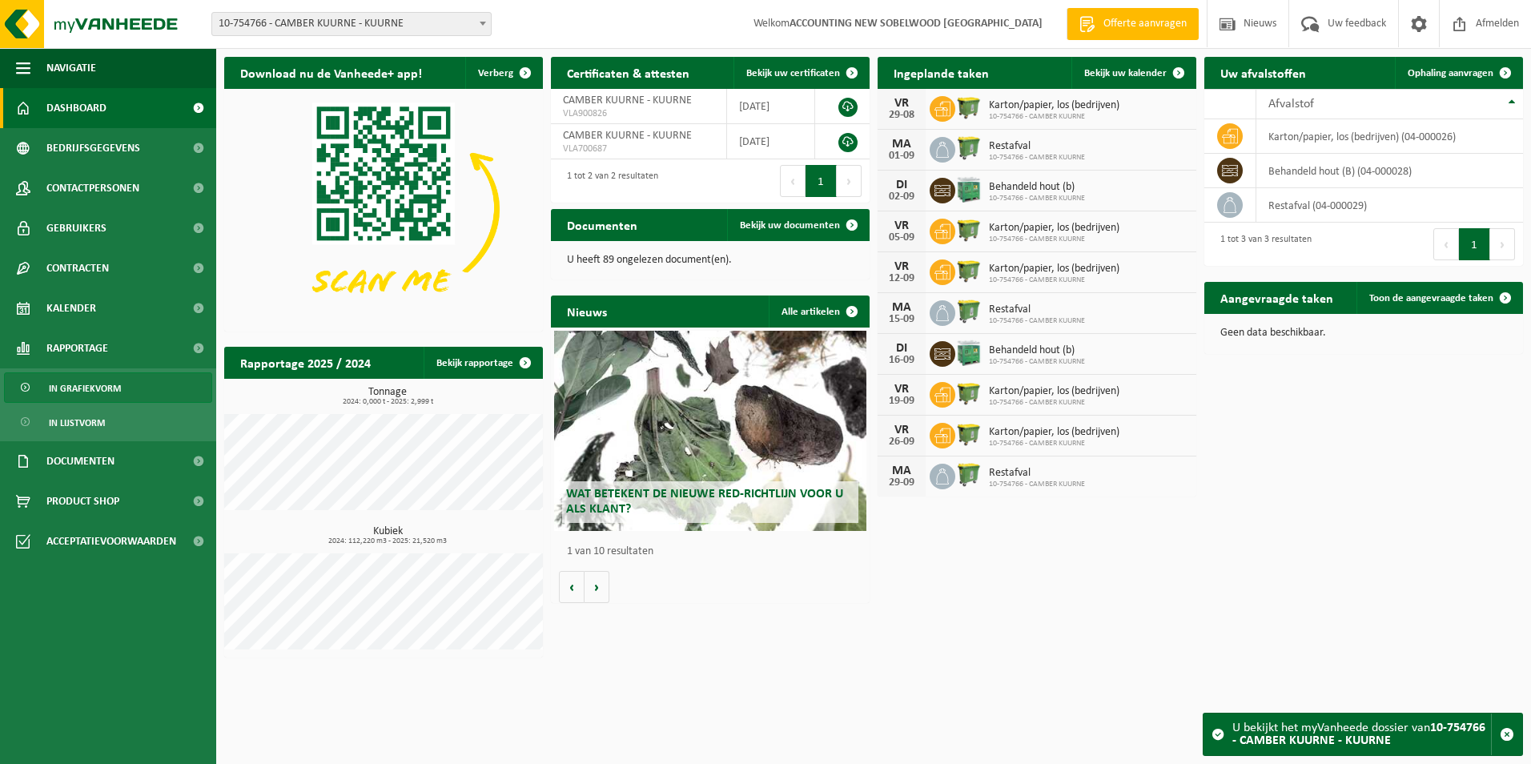
click at [123, 381] on link "In grafiekvorm" at bounding box center [108, 387] width 208 height 30
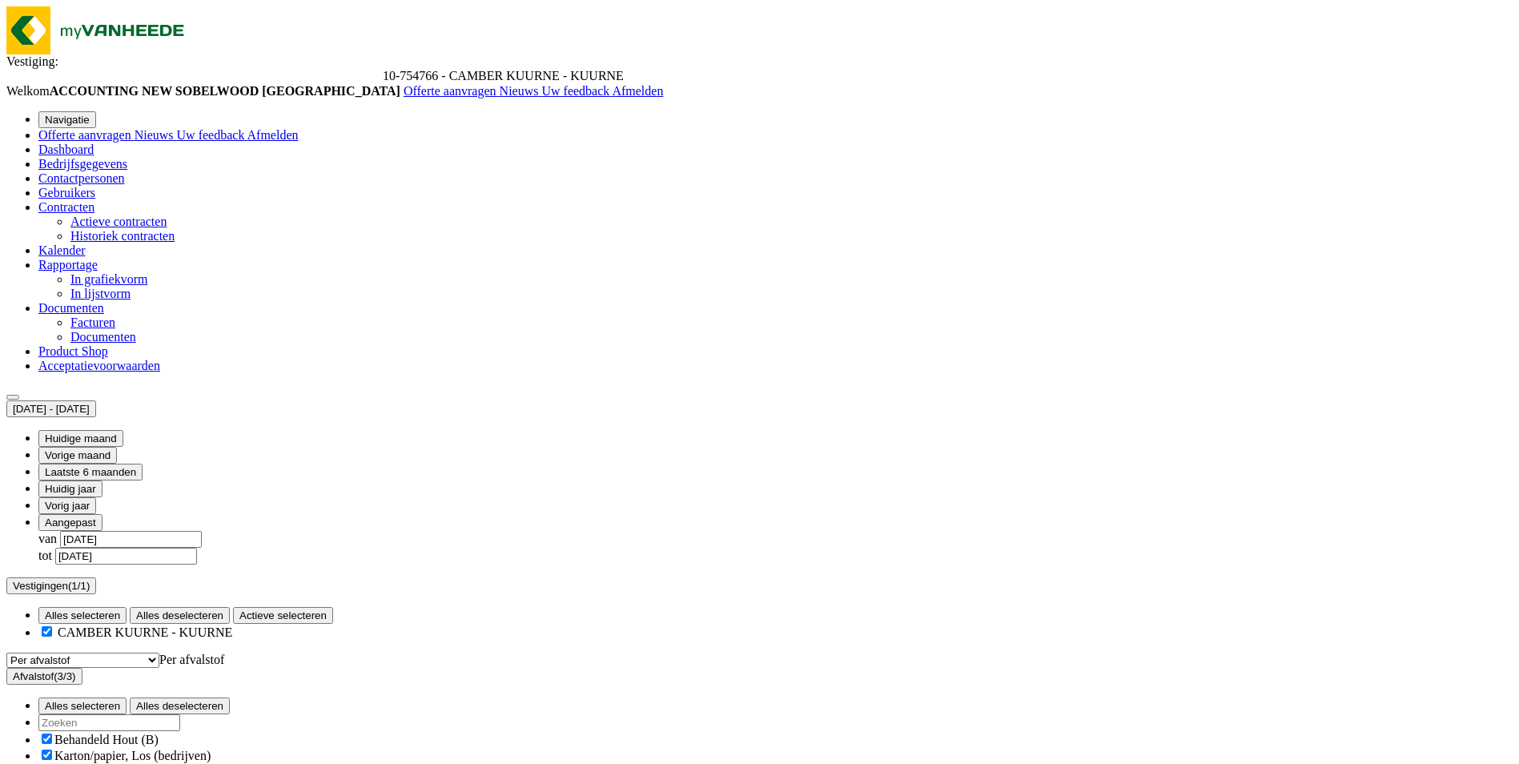
click at [383, 69] on span "10-754766 - CAMBER KUURNE - KUURNE" at bounding box center [503, 76] width 241 height 14
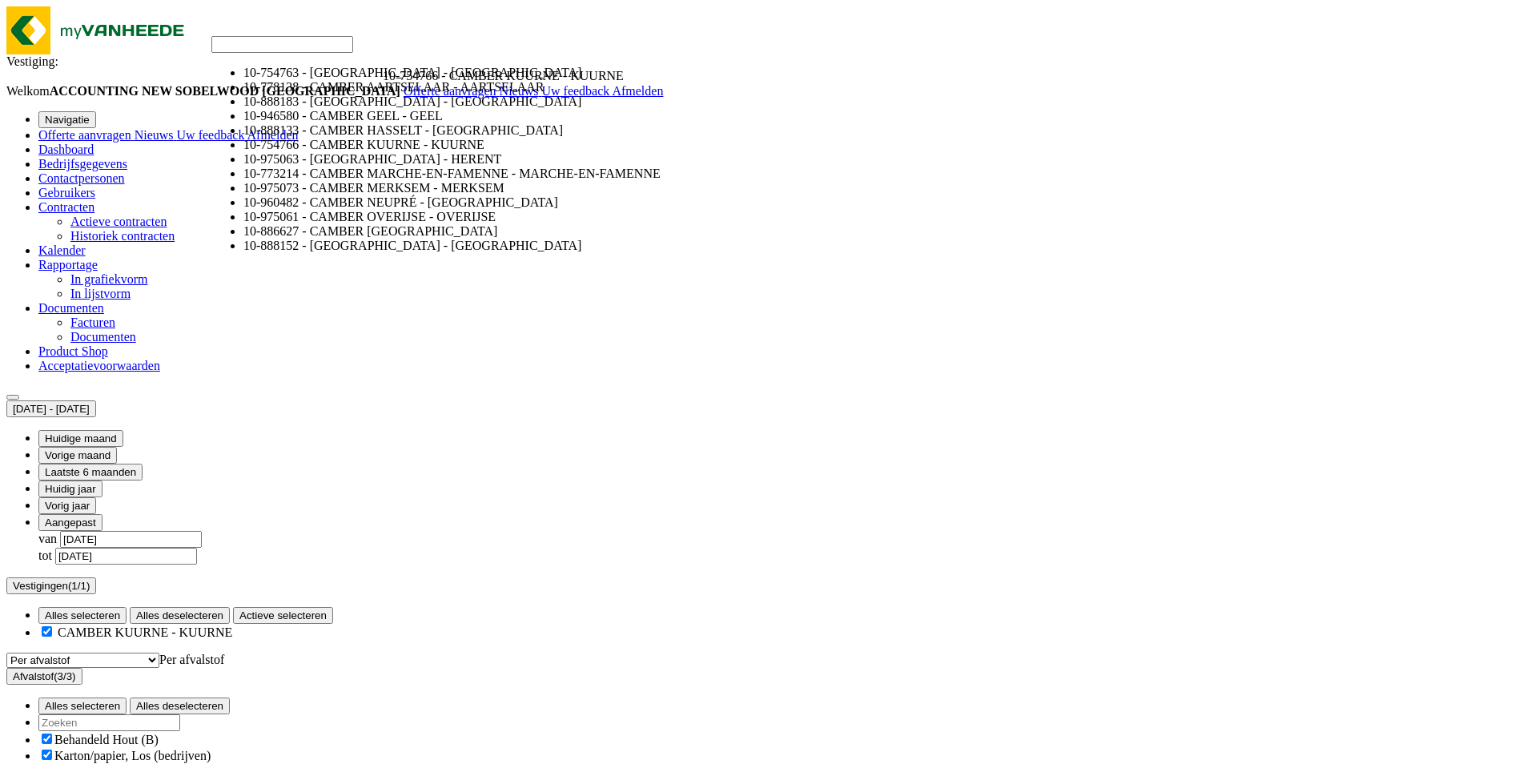
click at [440, 69] on span "10-754766 - CAMBER KUURNE - KUURNE" at bounding box center [503, 76] width 241 height 14
select select "113376"
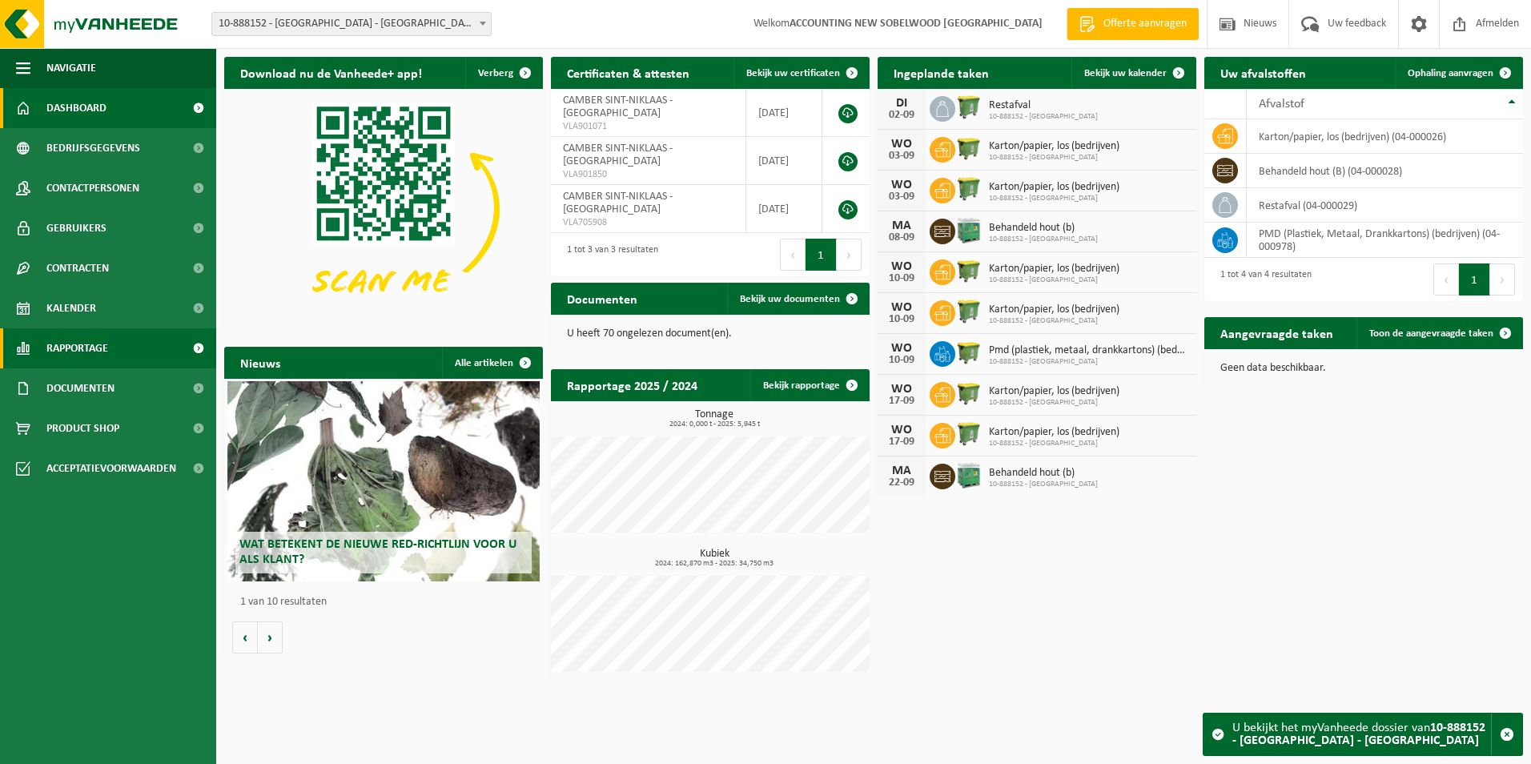
click at [135, 349] on link "Rapportage" at bounding box center [108, 348] width 216 height 40
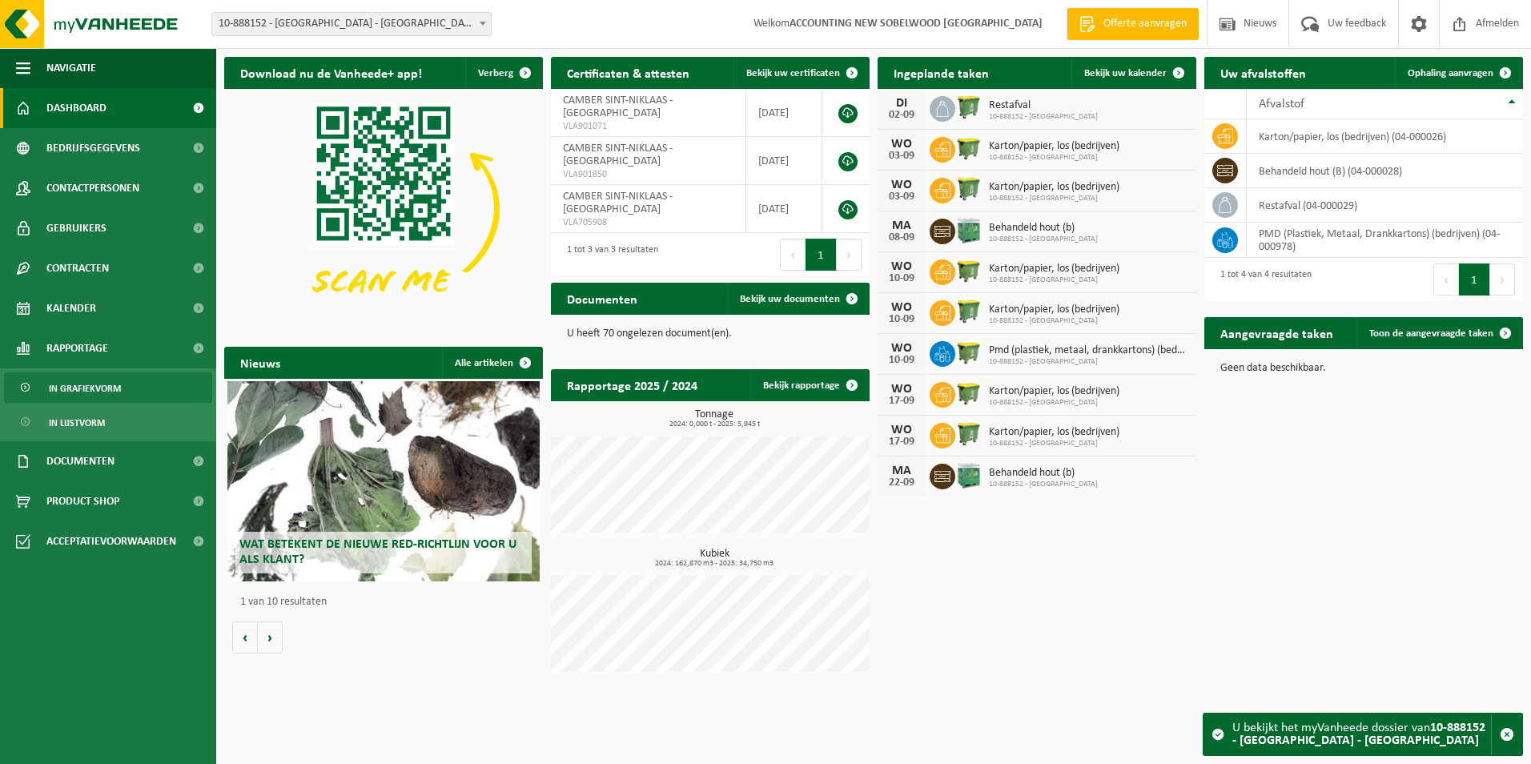
click at [126, 372] on link "In grafiekvorm" at bounding box center [108, 387] width 208 height 30
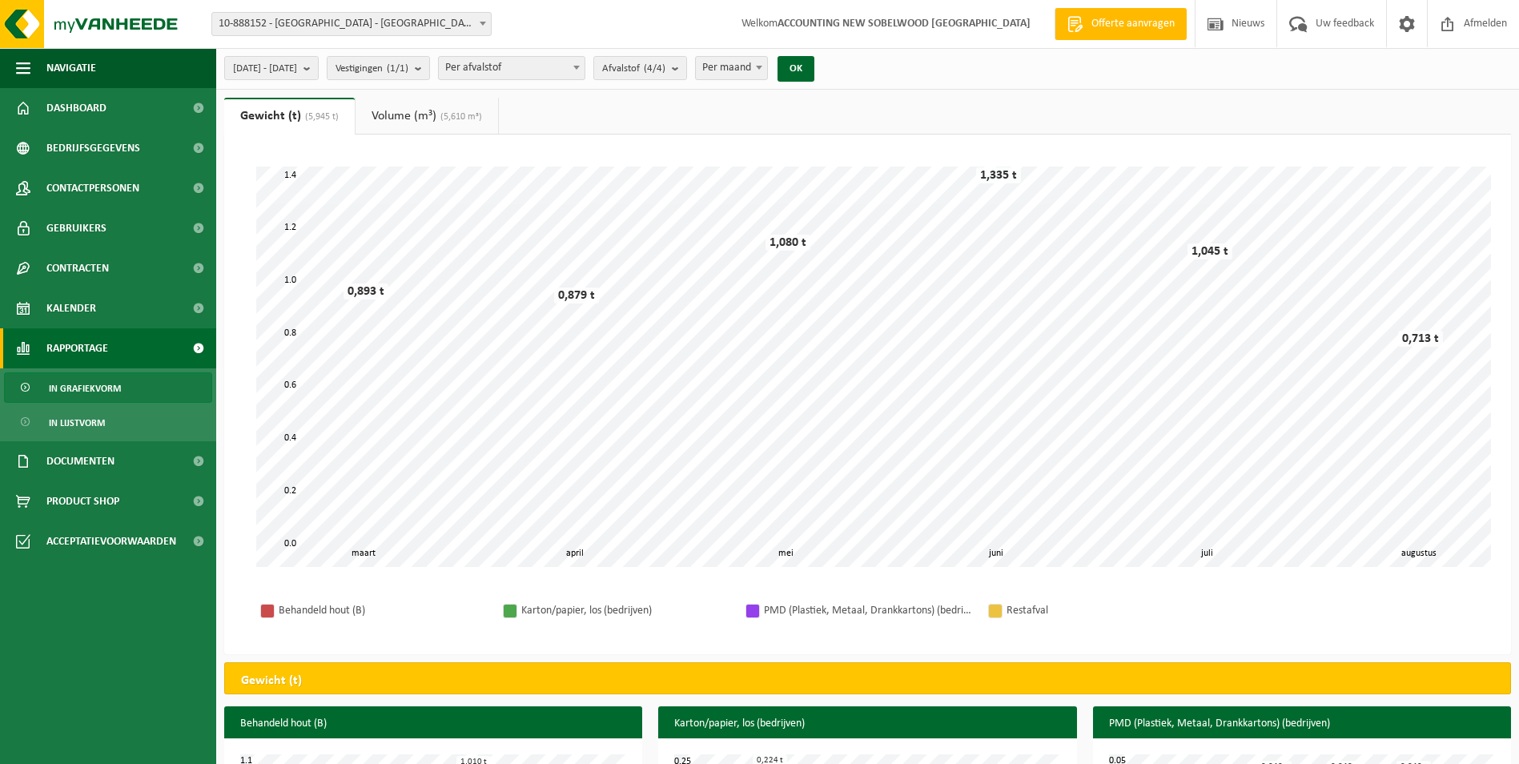
click at [464, 112] on span "(5,610 m³)" at bounding box center [459, 117] width 46 height 10
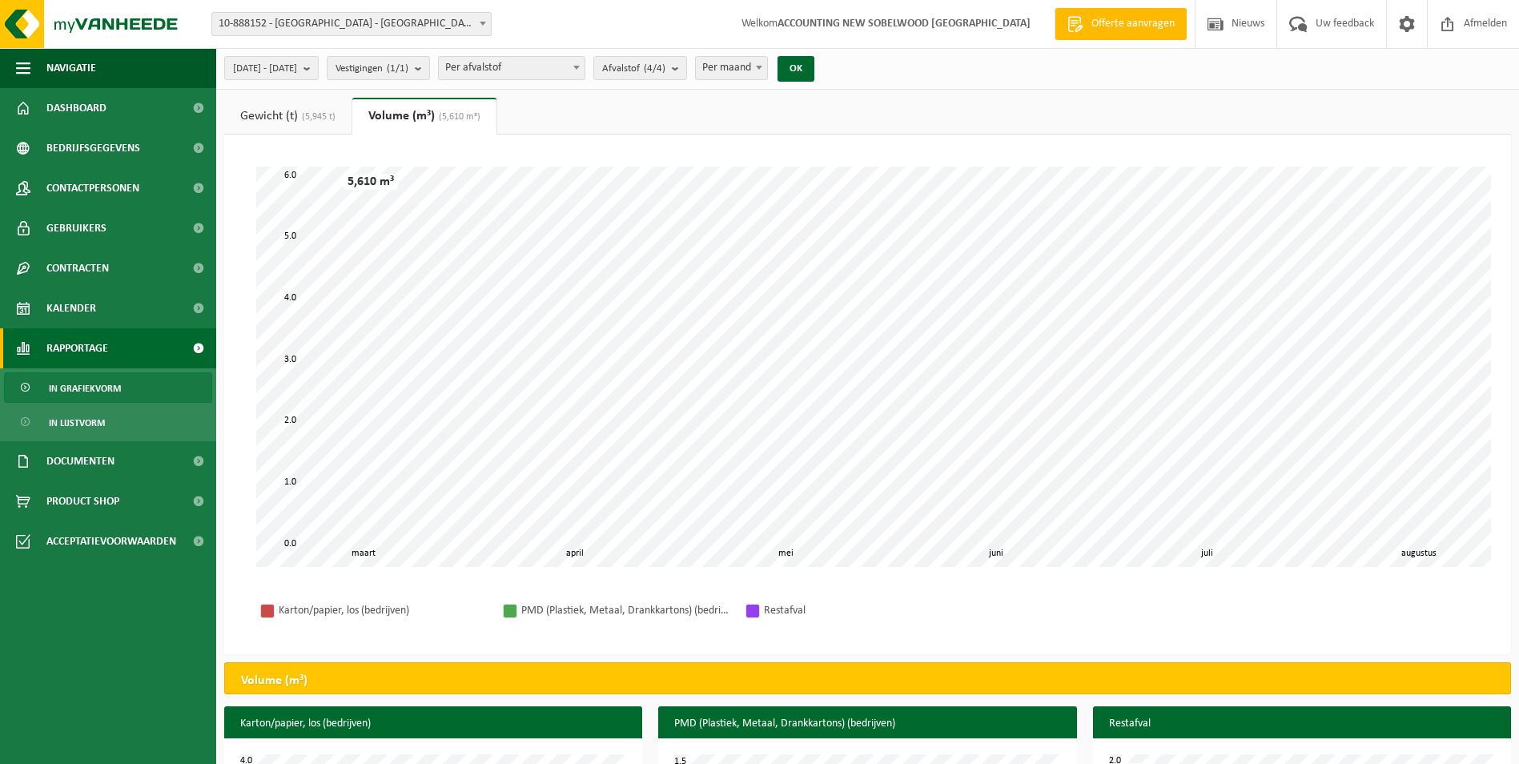
click at [293, 117] on link "Gewicht (t) (5,945 t)" at bounding box center [287, 116] width 127 height 37
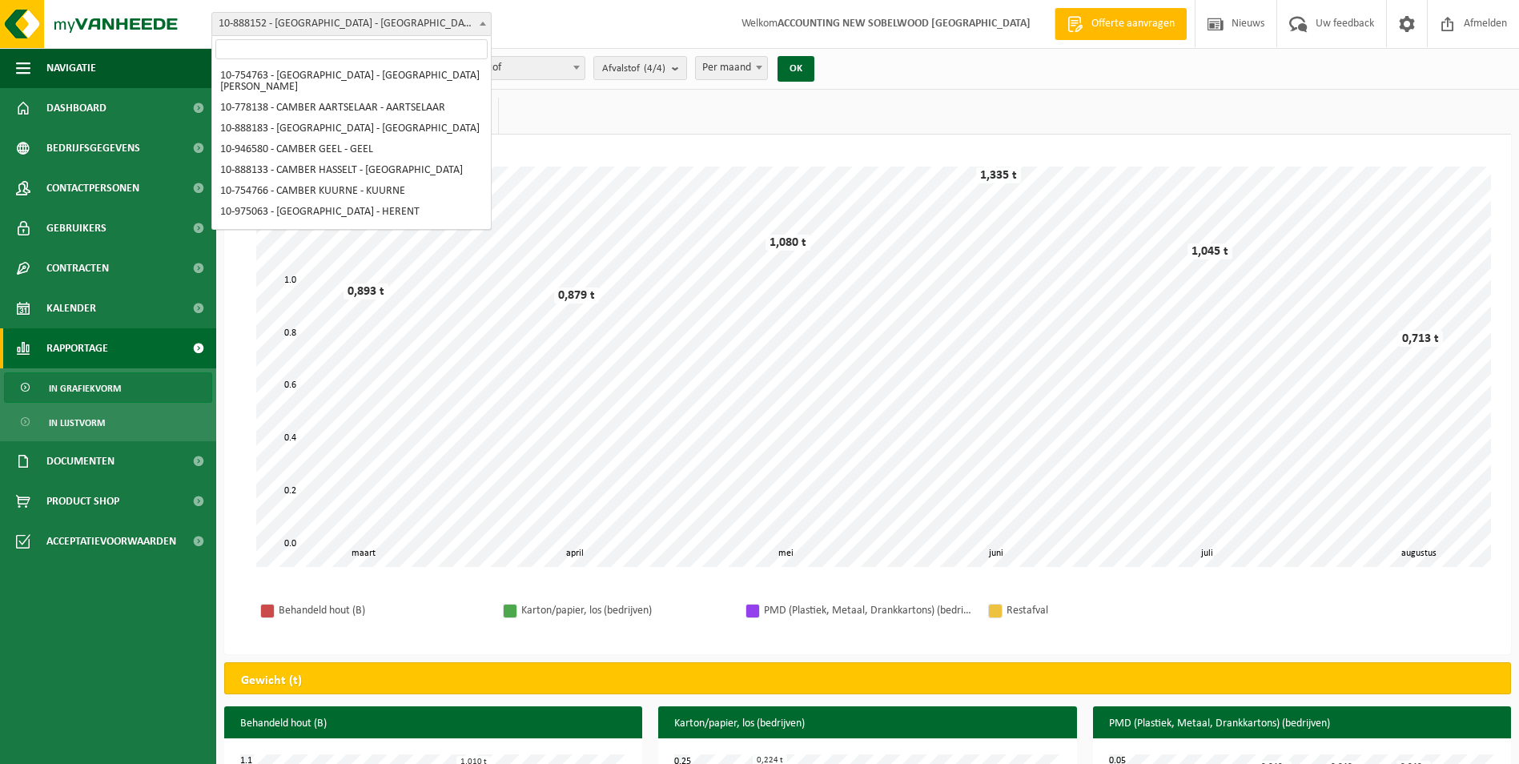
drag, startPoint x: 363, startPoint y: 27, endPoint x: 365, endPoint y: 66, distance: 38.5
click at [364, 28] on span "10-888152 - [GEOGRAPHIC_DATA] - [GEOGRAPHIC_DATA]" at bounding box center [351, 24] width 279 height 22
select select "141748"
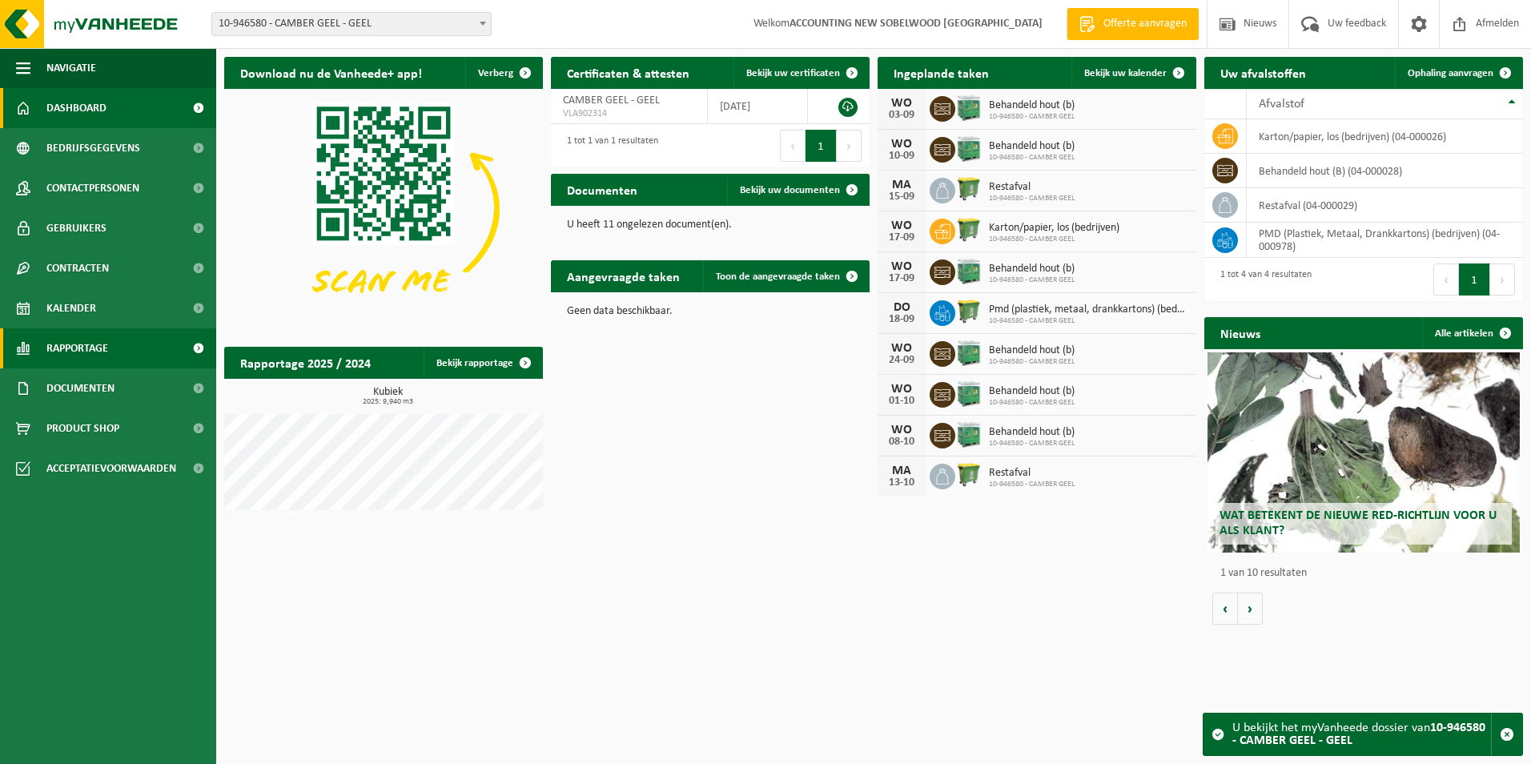
click at [96, 339] on span "Rapportage" at bounding box center [77, 348] width 62 height 40
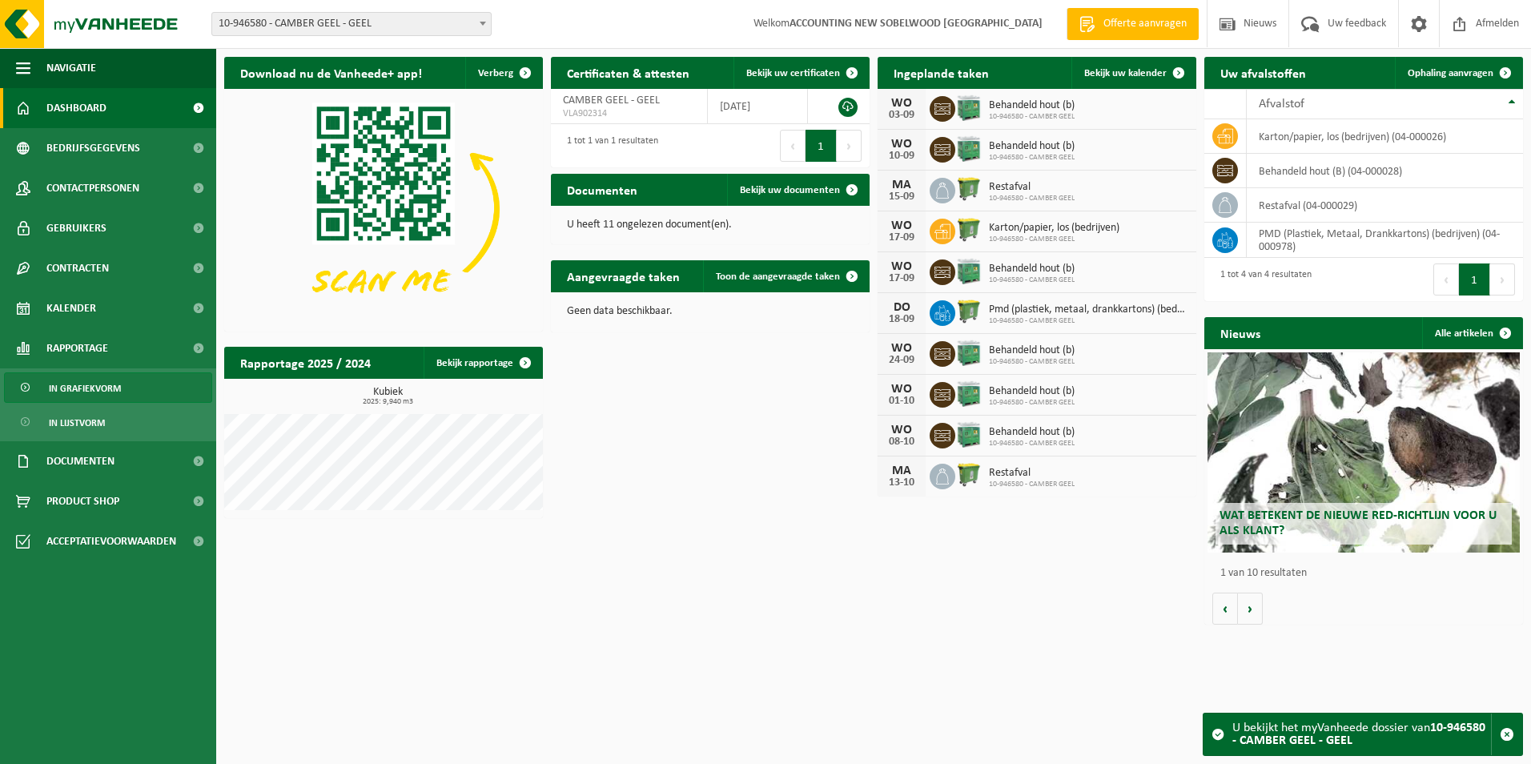
click at [91, 390] on span "In grafiekvorm" at bounding box center [85, 388] width 72 height 30
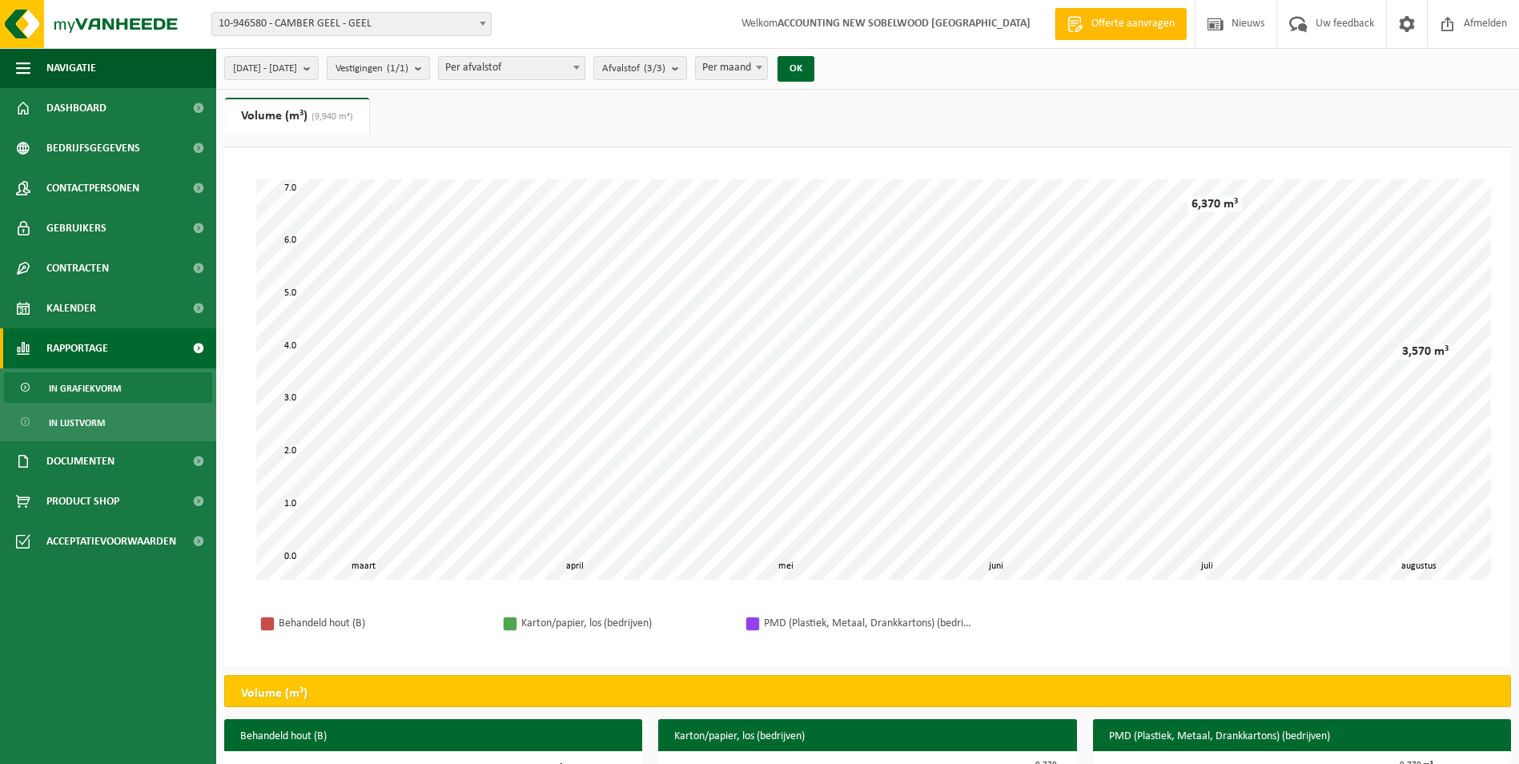
click at [306, 28] on span "10-946580 - CAMBER GEEL - GEEL" at bounding box center [351, 24] width 279 height 22
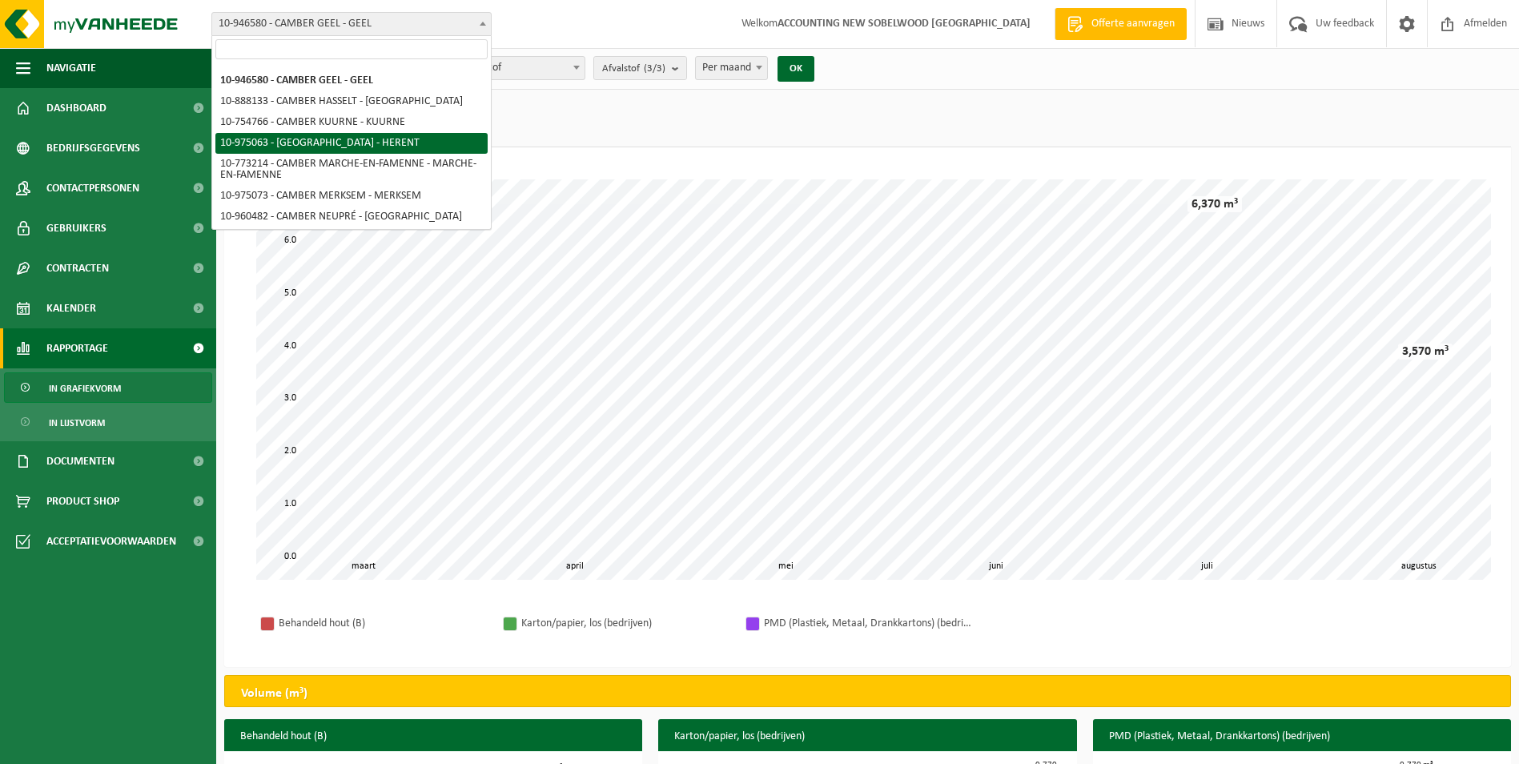
scroll to position [80, 0]
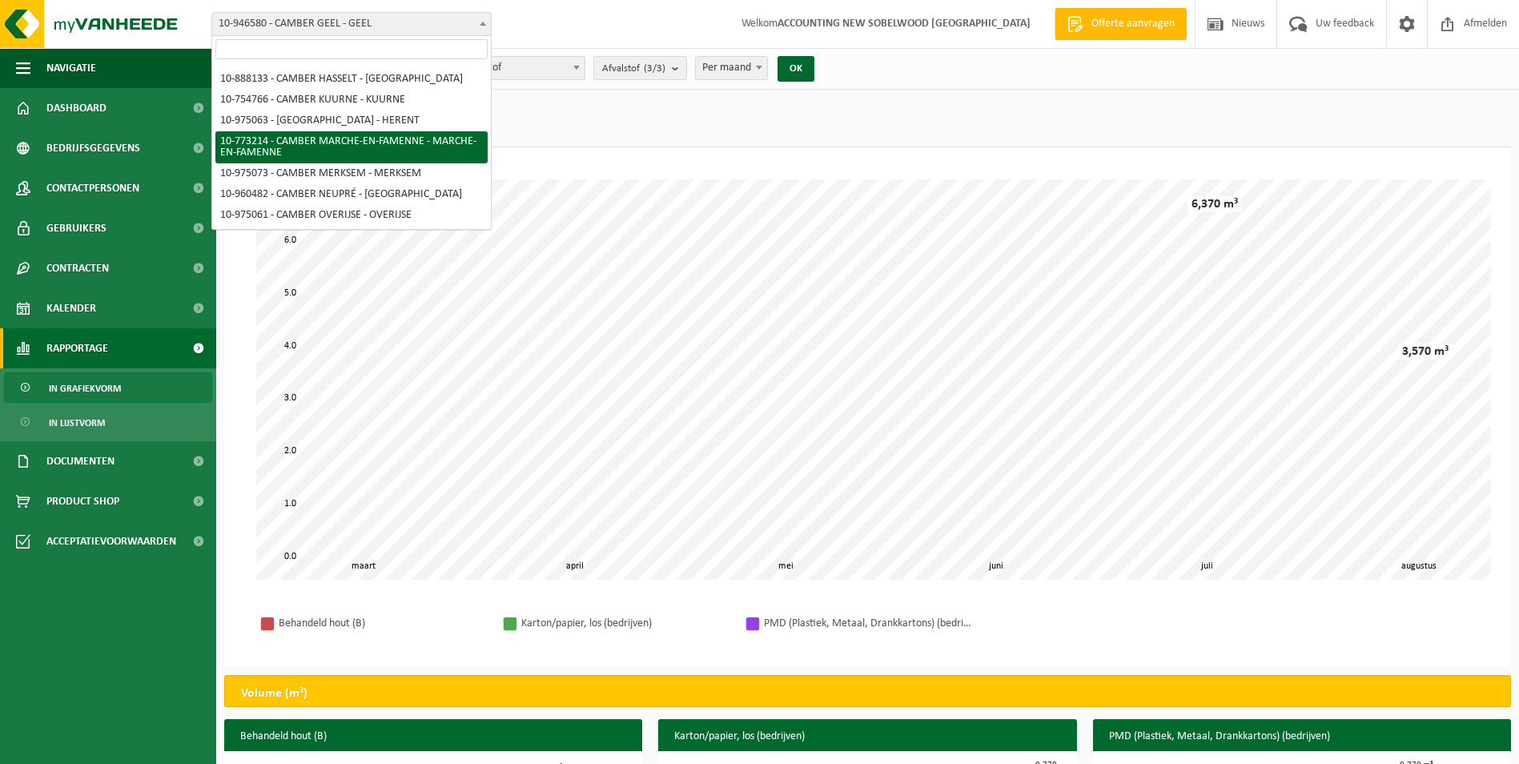
select select "24098"
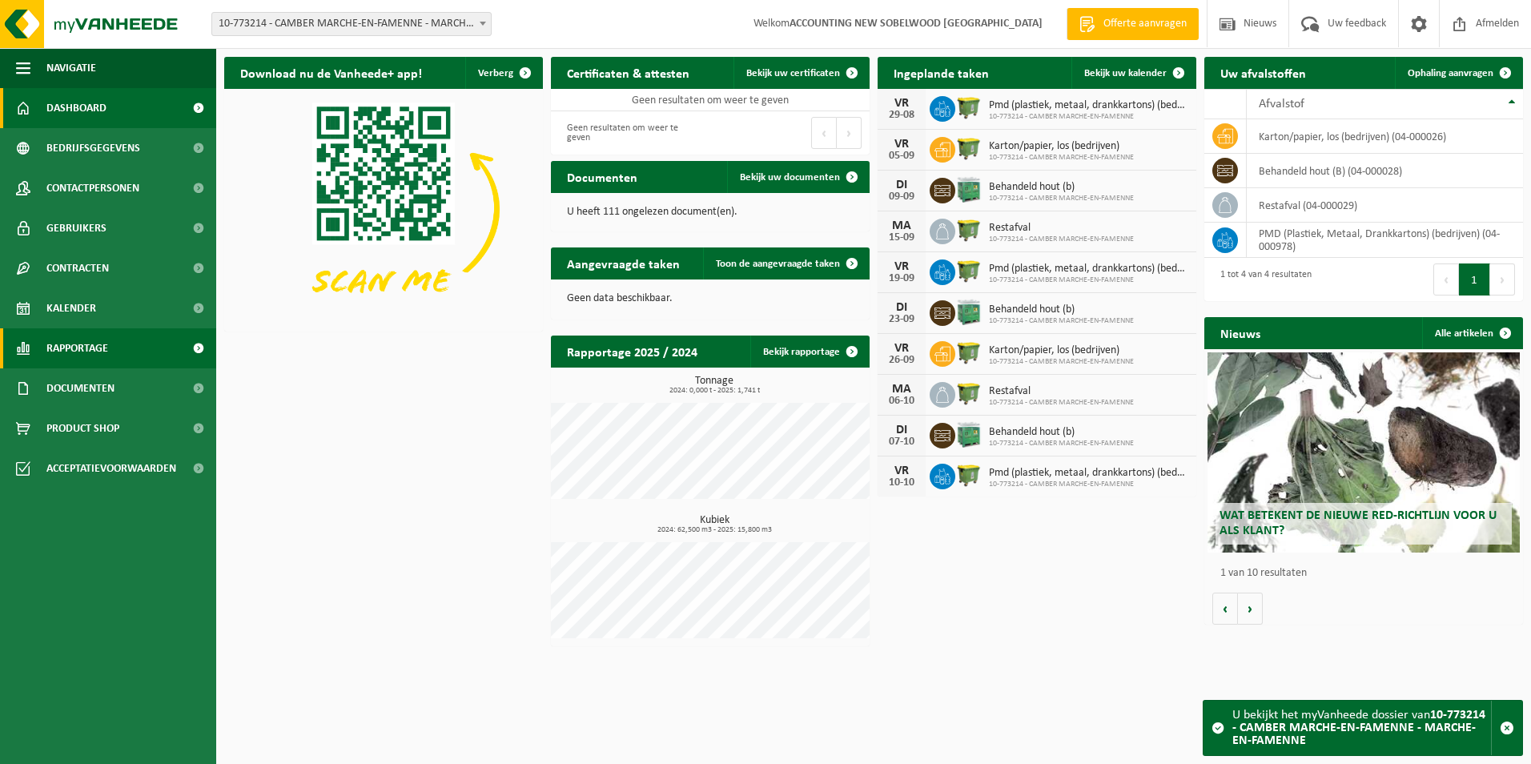
click at [92, 348] on span "Rapportage" at bounding box center [77, 348] width 62 height 40
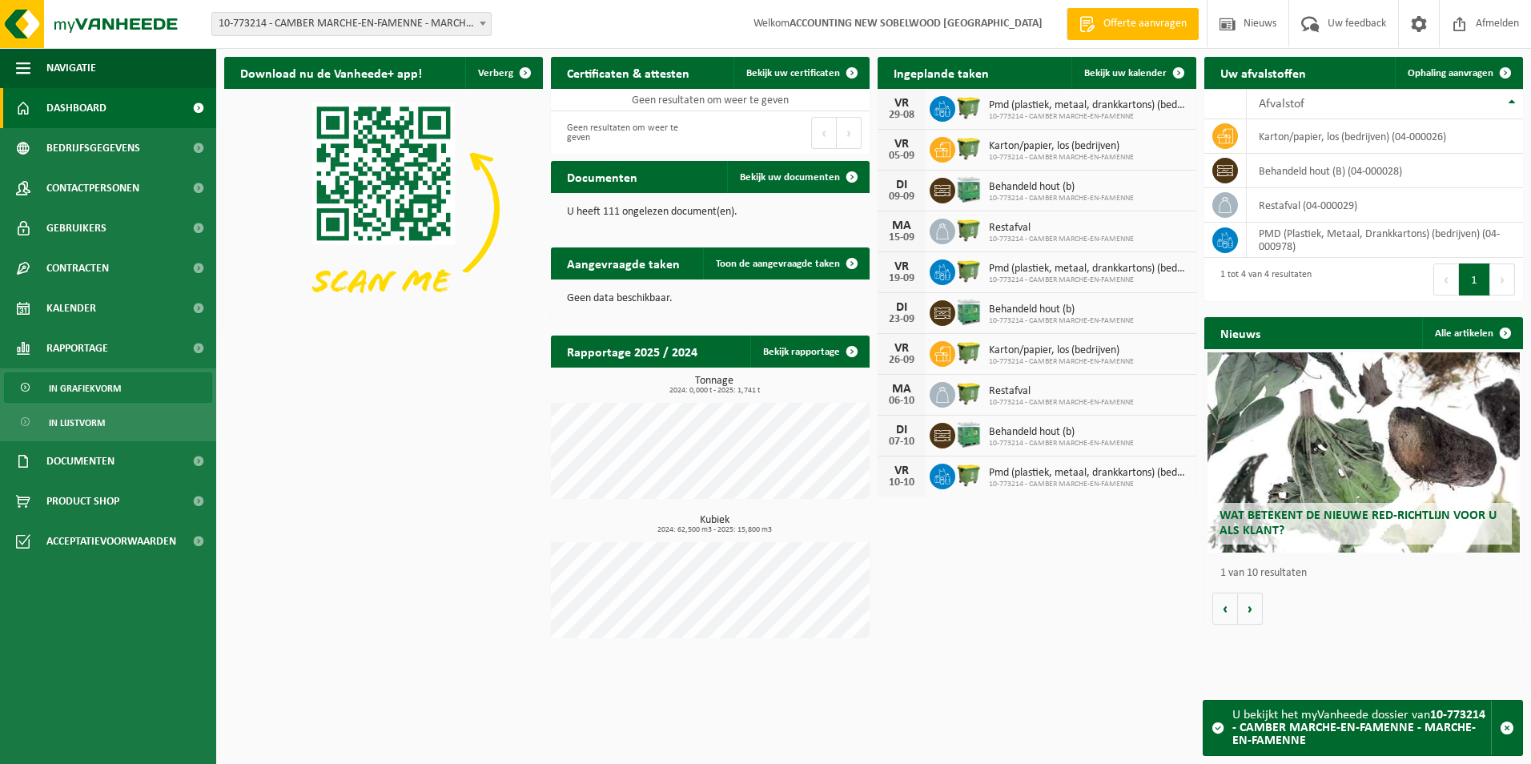
click at [109, 380] on span "In grafiekvorm" at bounding box center [85, 388] width 72 height 30
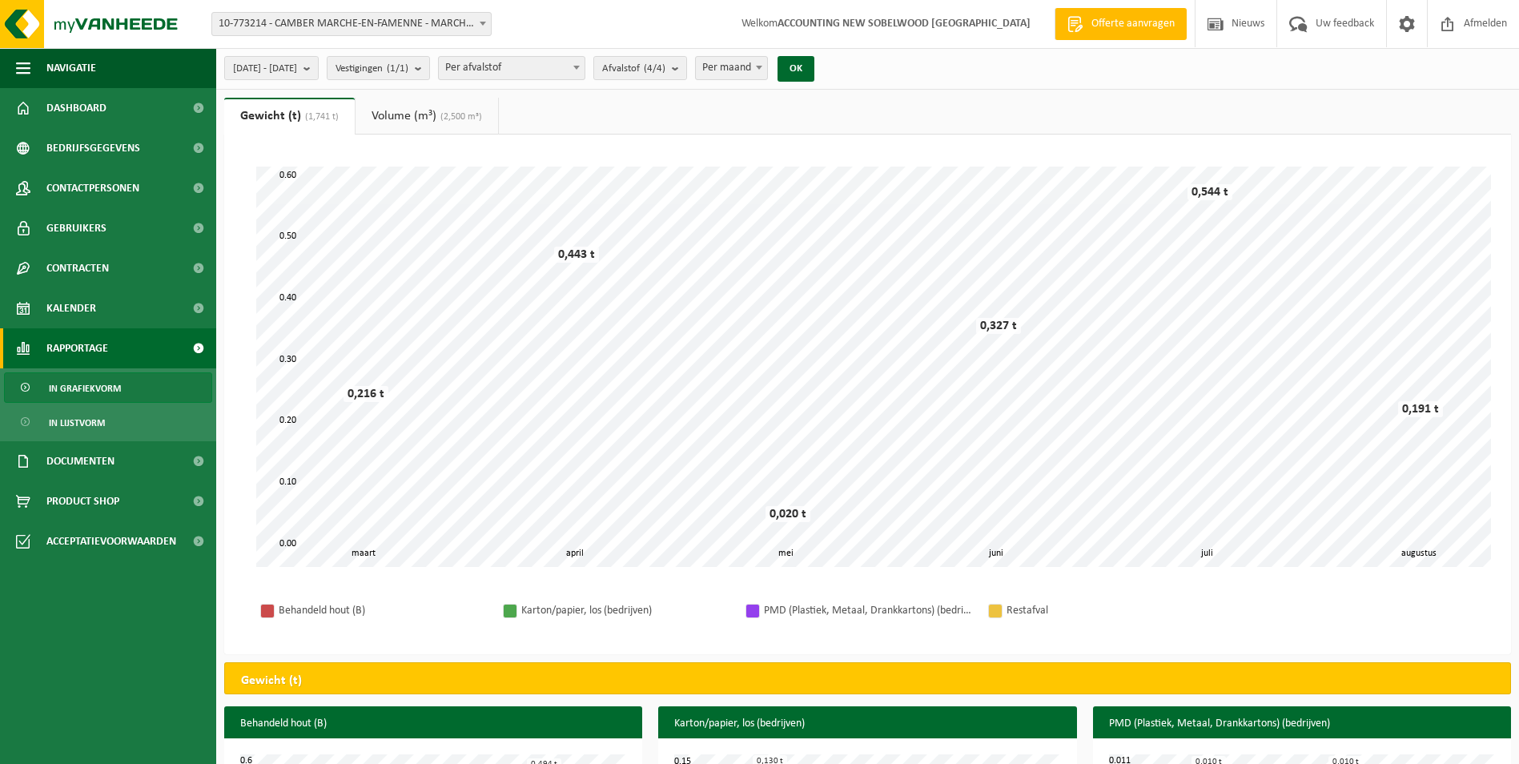
click at [422, 115] on link "Volume (m³) (2,500 m³)" at bounding box center [427, 116] width 143 height 37
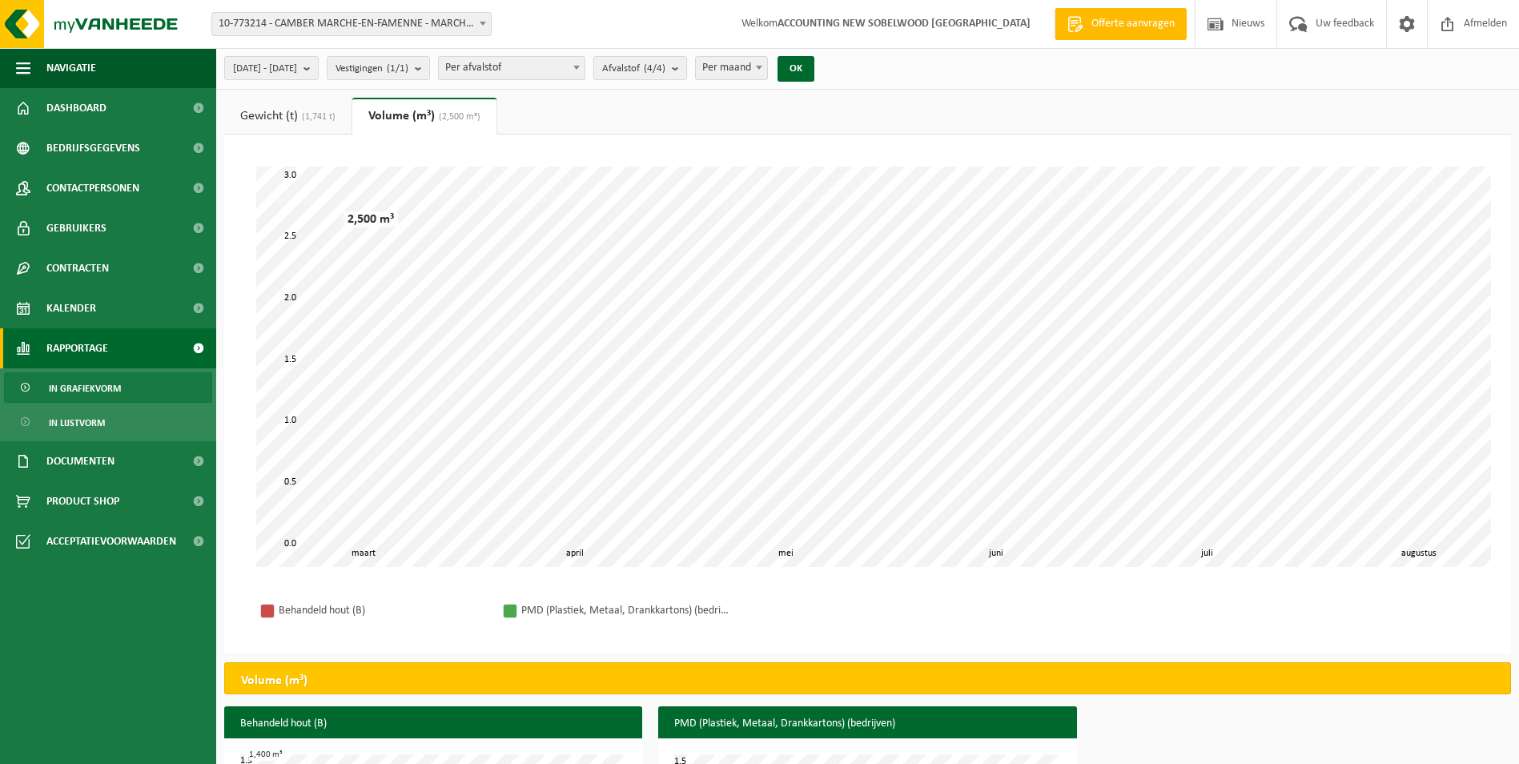
click at [308, 114] on span "(1,741 t)" at bounding box center [317, 117] width 38 height 10
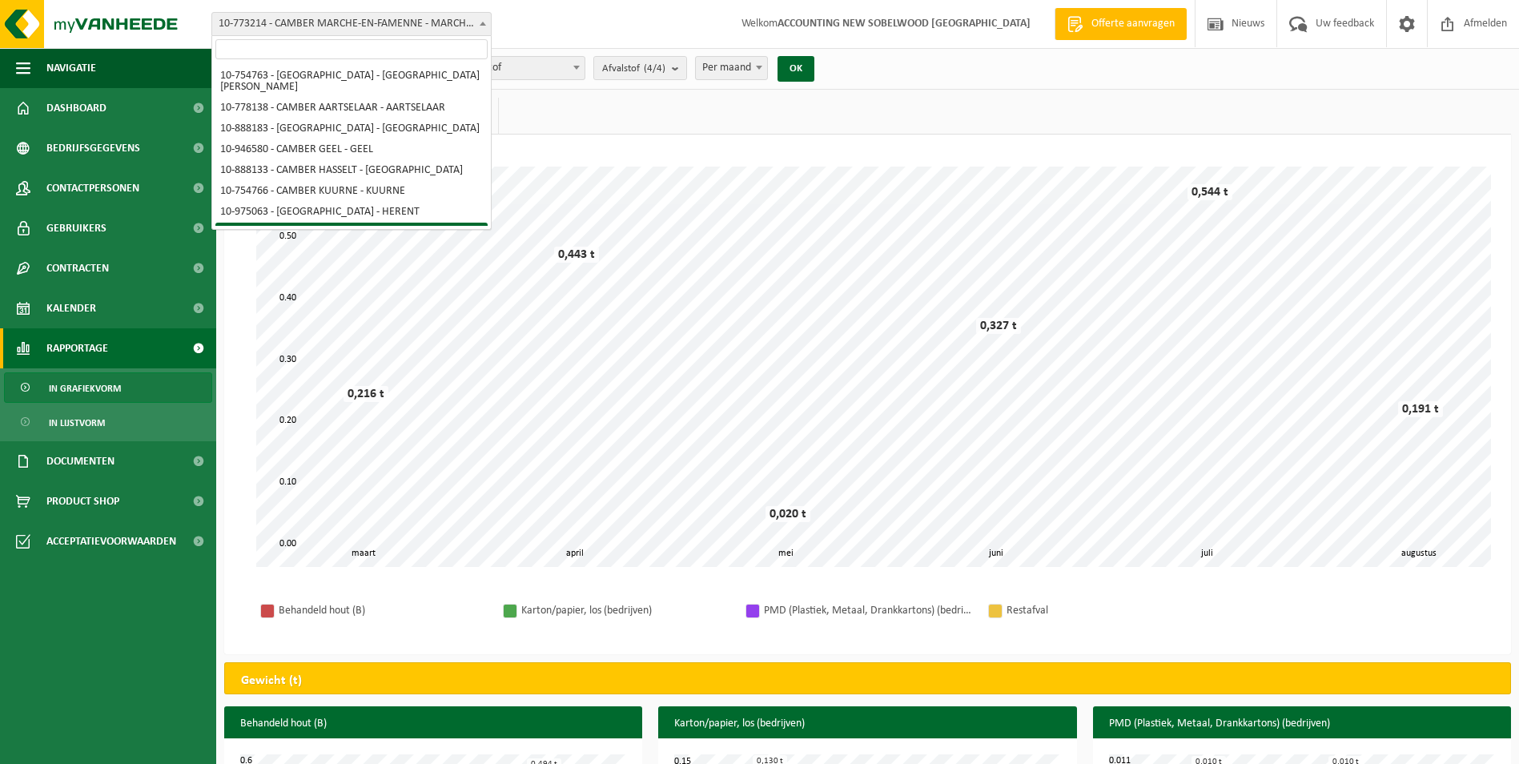
click at [356, 26] on span "10-773214 - CAMBER MARCHE-EN-FAMENNE - MARCHE-EN-FAMENNE" at bounding box center [351, 24] width 279 height 22
